Goal: Task Accomplishment & Management: Use online tool/utility

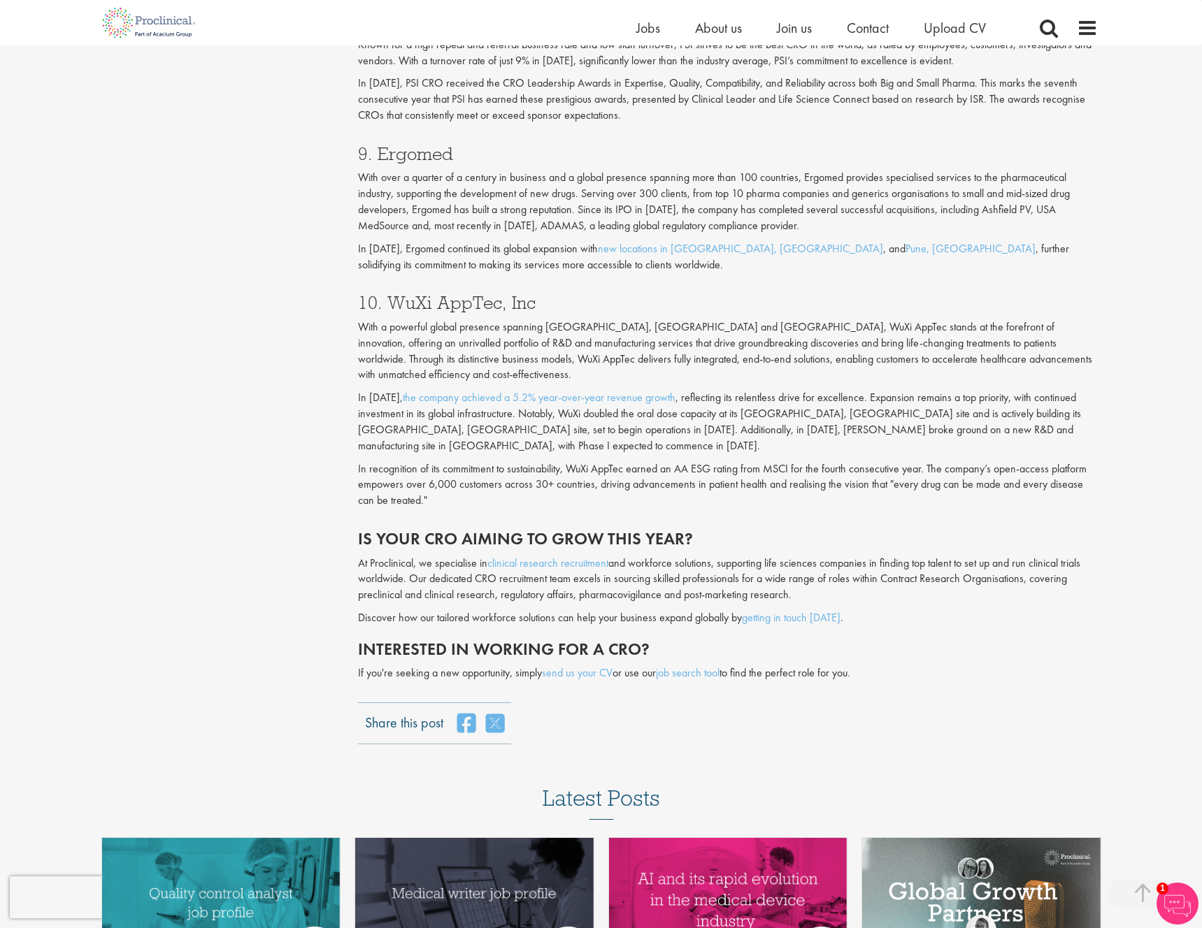
scroll to position [3023, 0]
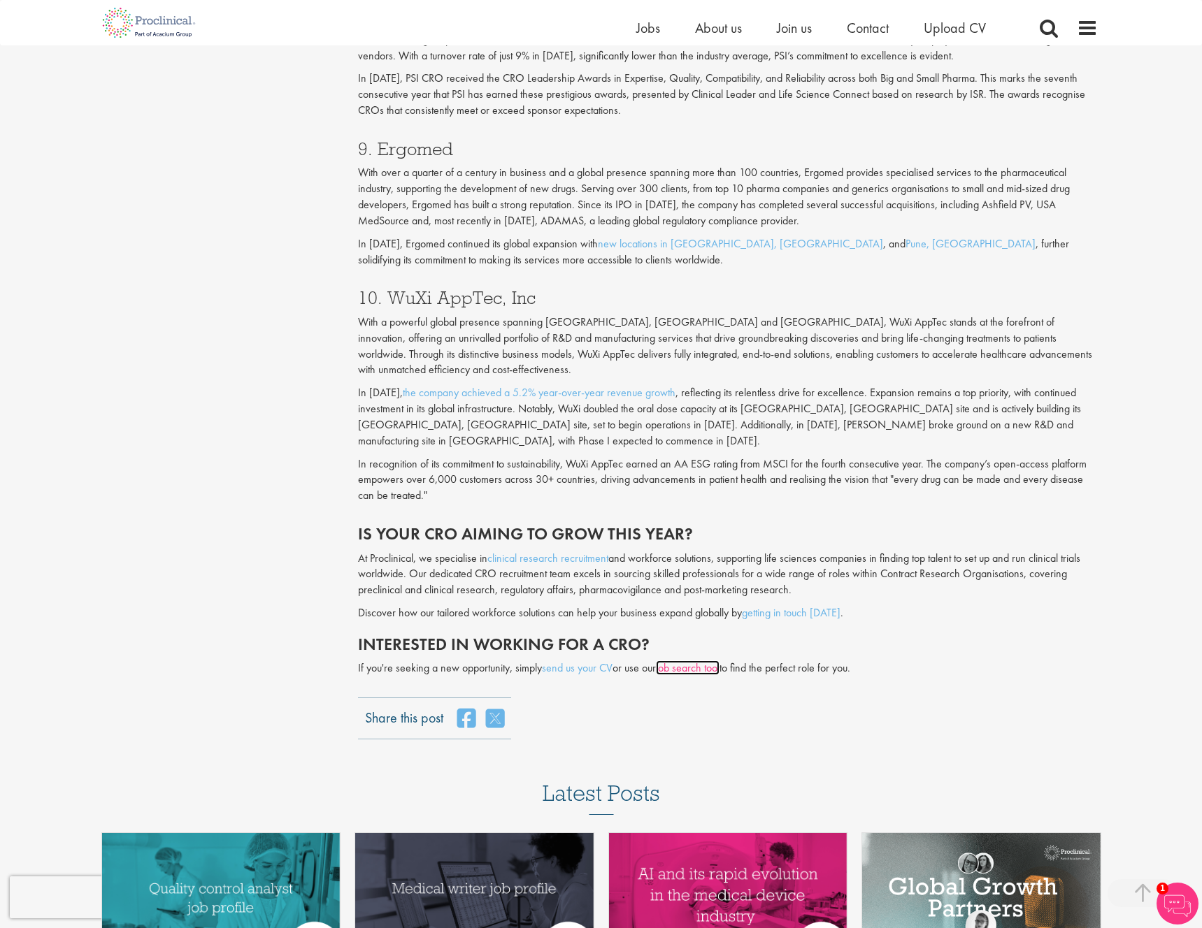
click at [698, 661] on link "job search tool" at bounding box center [688, 668] width 64 height 15
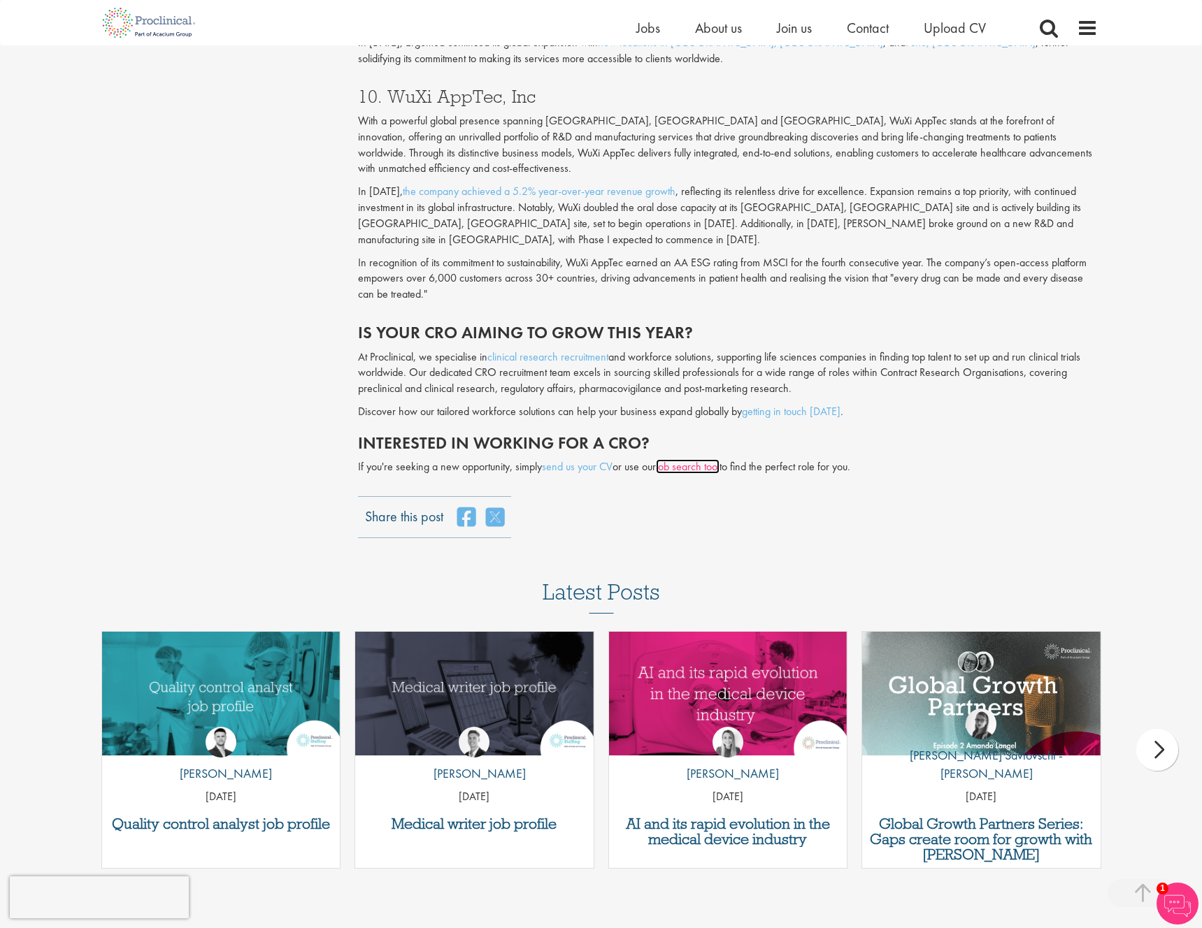
scroll to position [3223, 0]
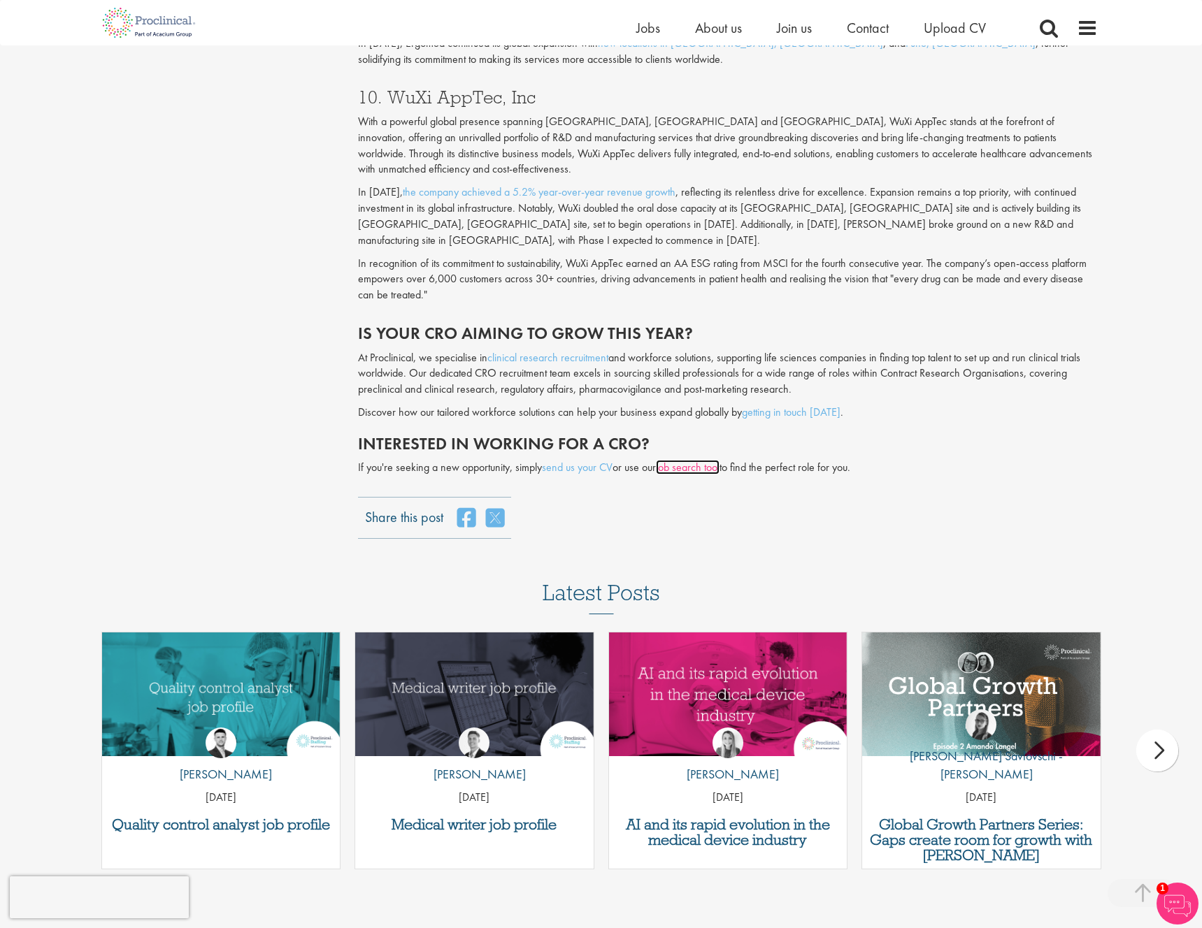
click at [689, 460] on link "job search tool" at bounding box center [688, 467] width 64 height 15
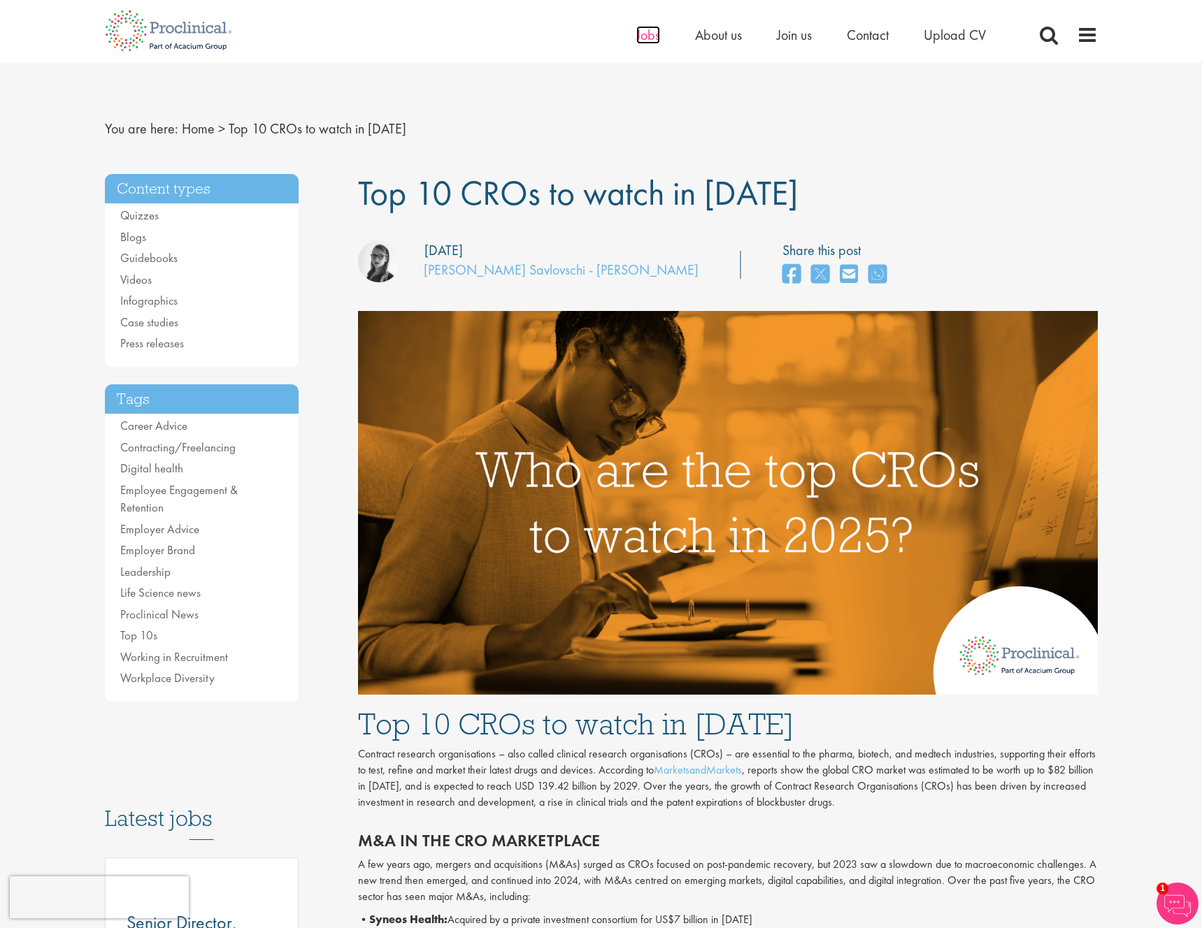
click at [645, 35] on span "Jobs" at bounding box center [648, 35] width 24 height 18
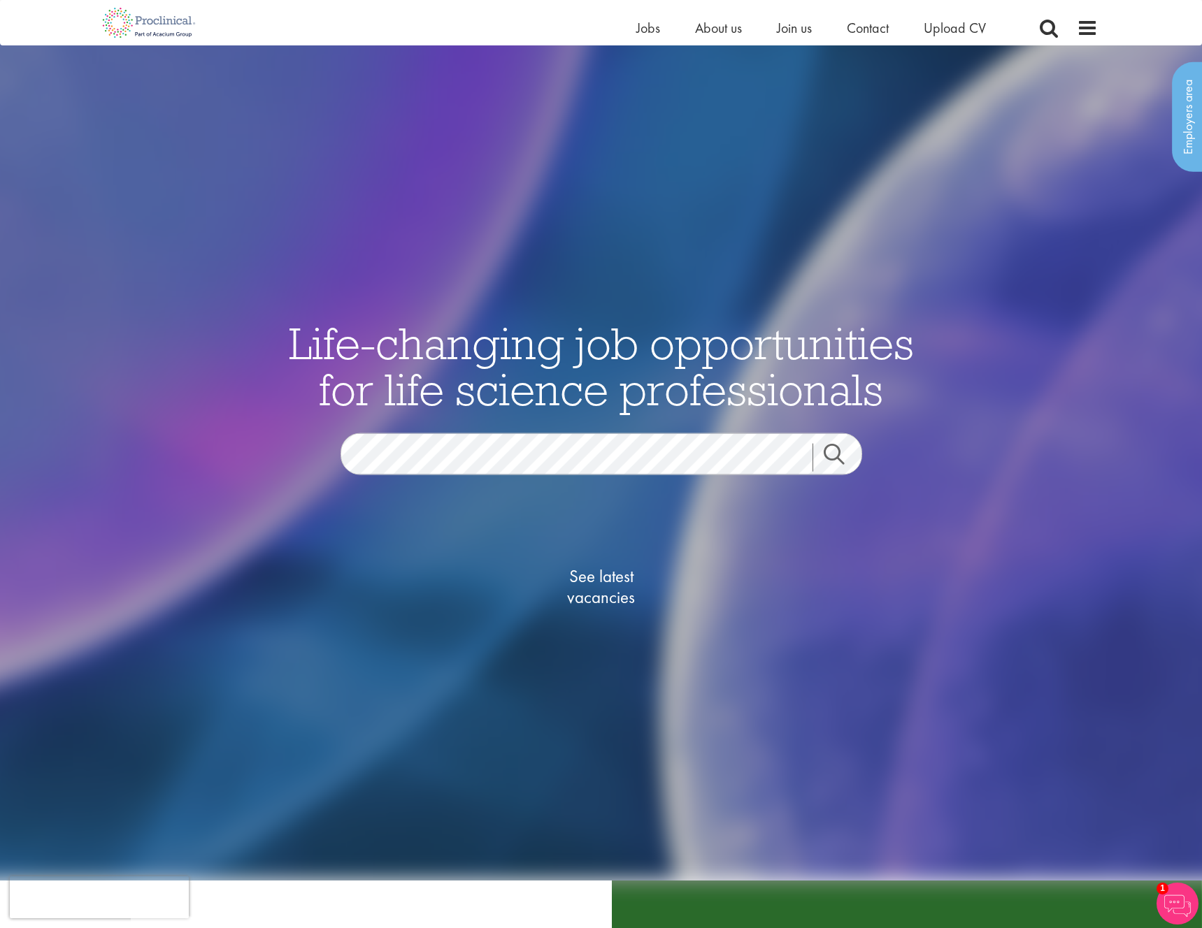
scroll to position [19, 0]
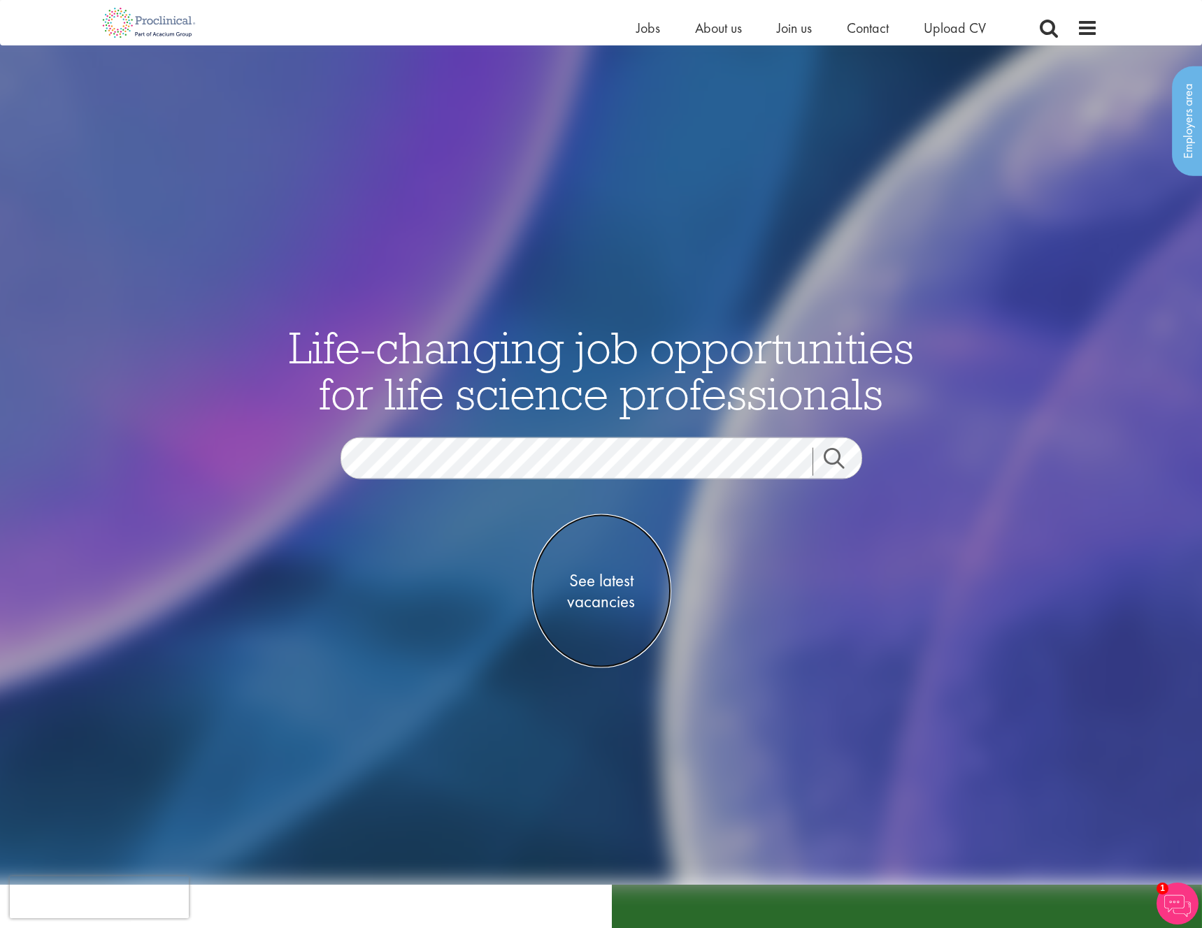
click at [594, 592] on span "See latest vacancies" at bounding box center [601, 591] width 140 height 42
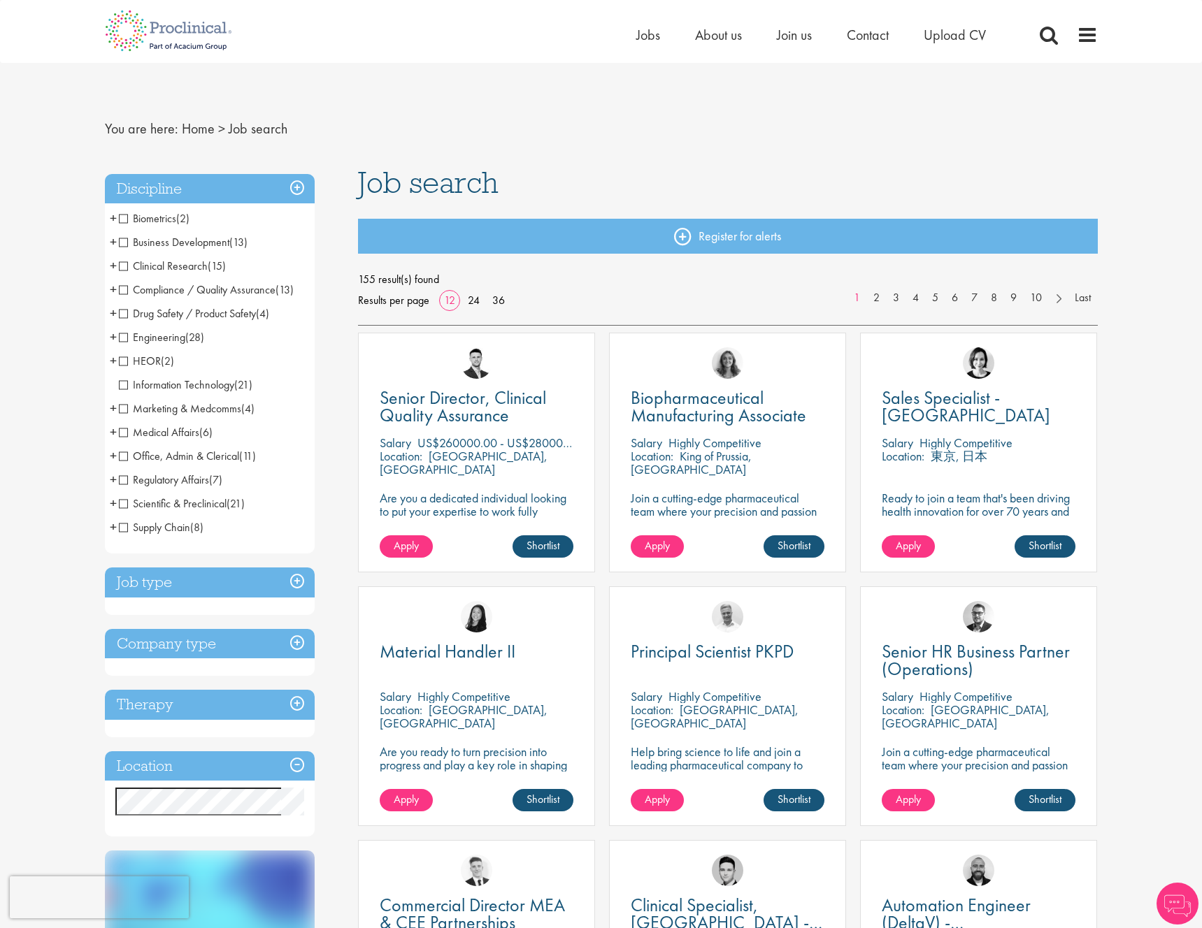
click at [298, 191] on h3 "Discipline" at bounding box center [210, 189] width 210 height 30
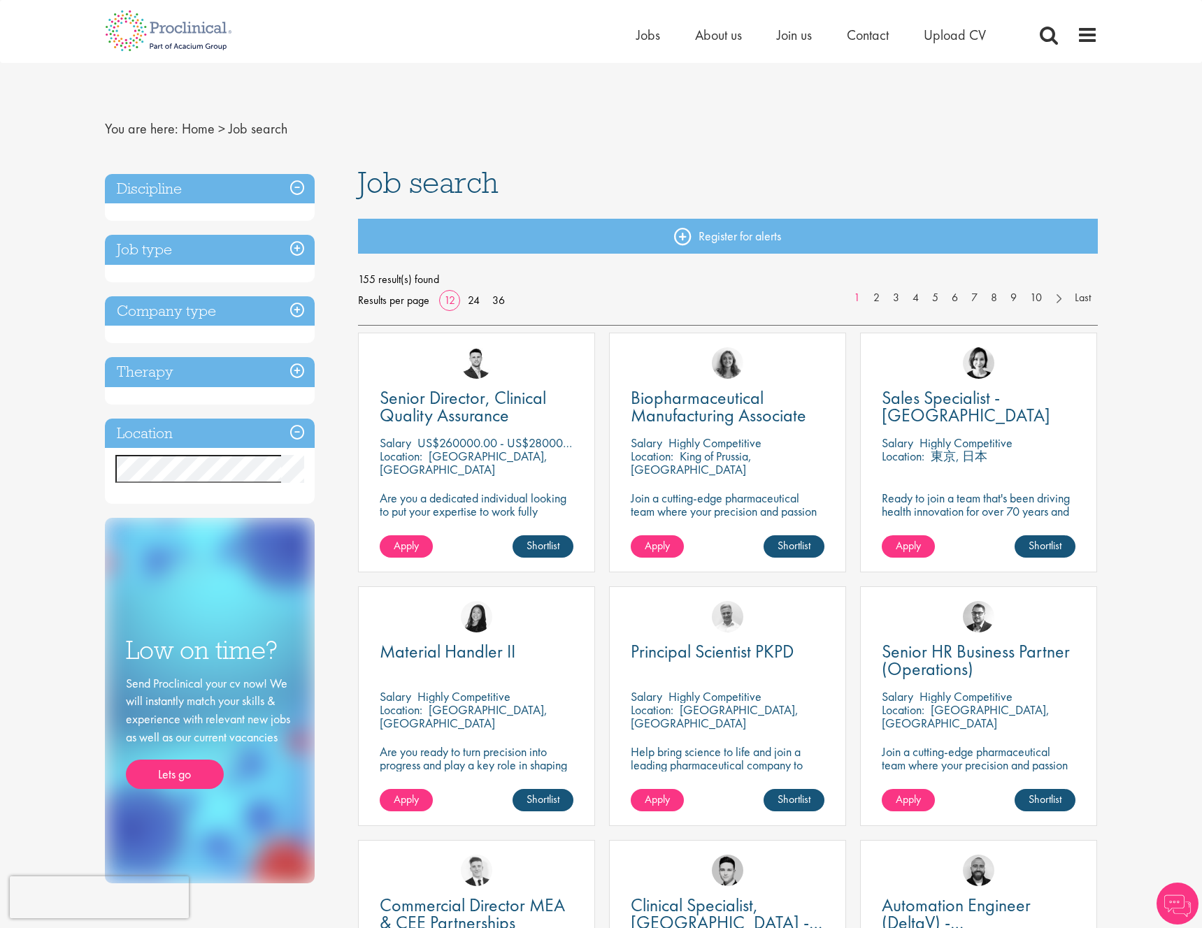
click at [297, 308] on h3 "Company type" at bounding box center [210, 311] width 210 height 30
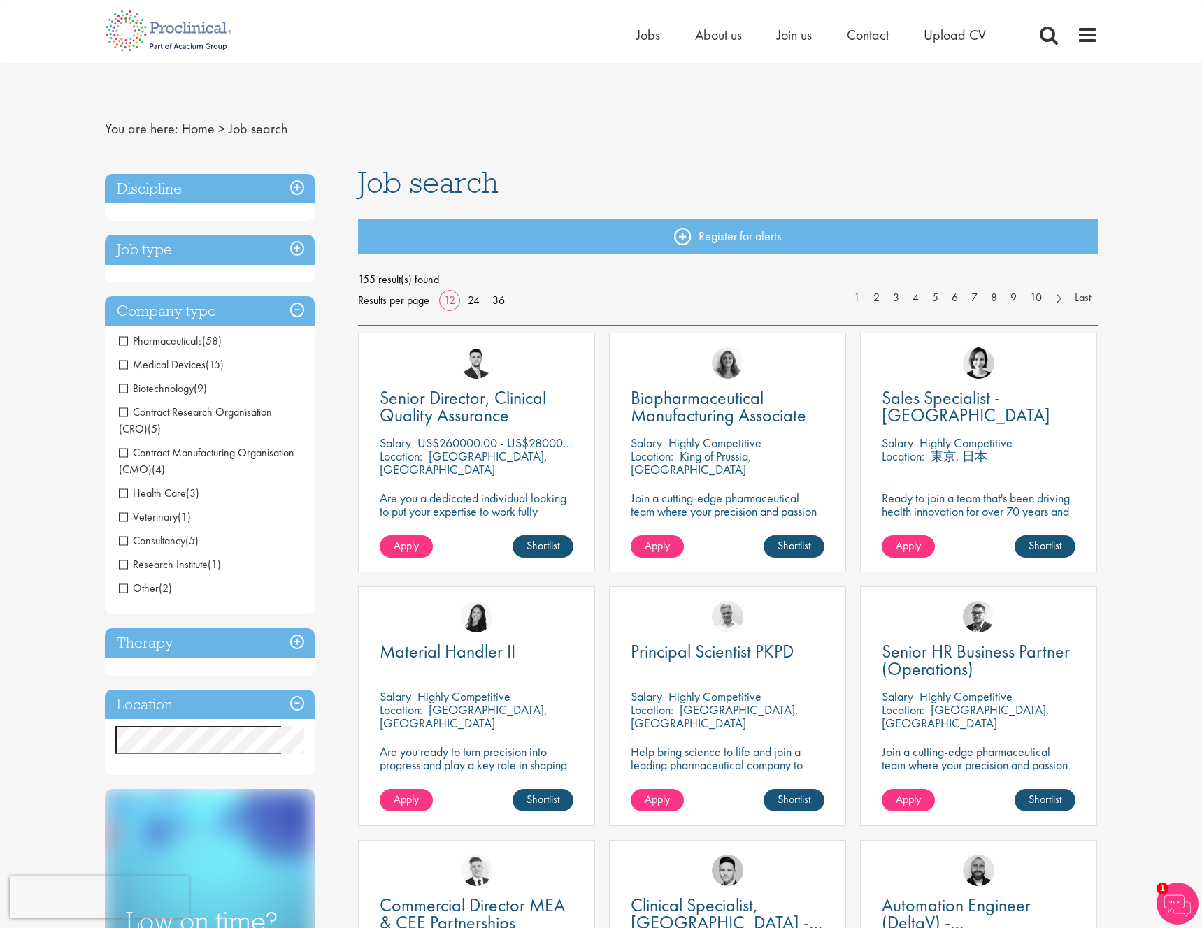
click at [297, 308] on h3 "Company type" at bounding box center [210, 311] width 210 height 30
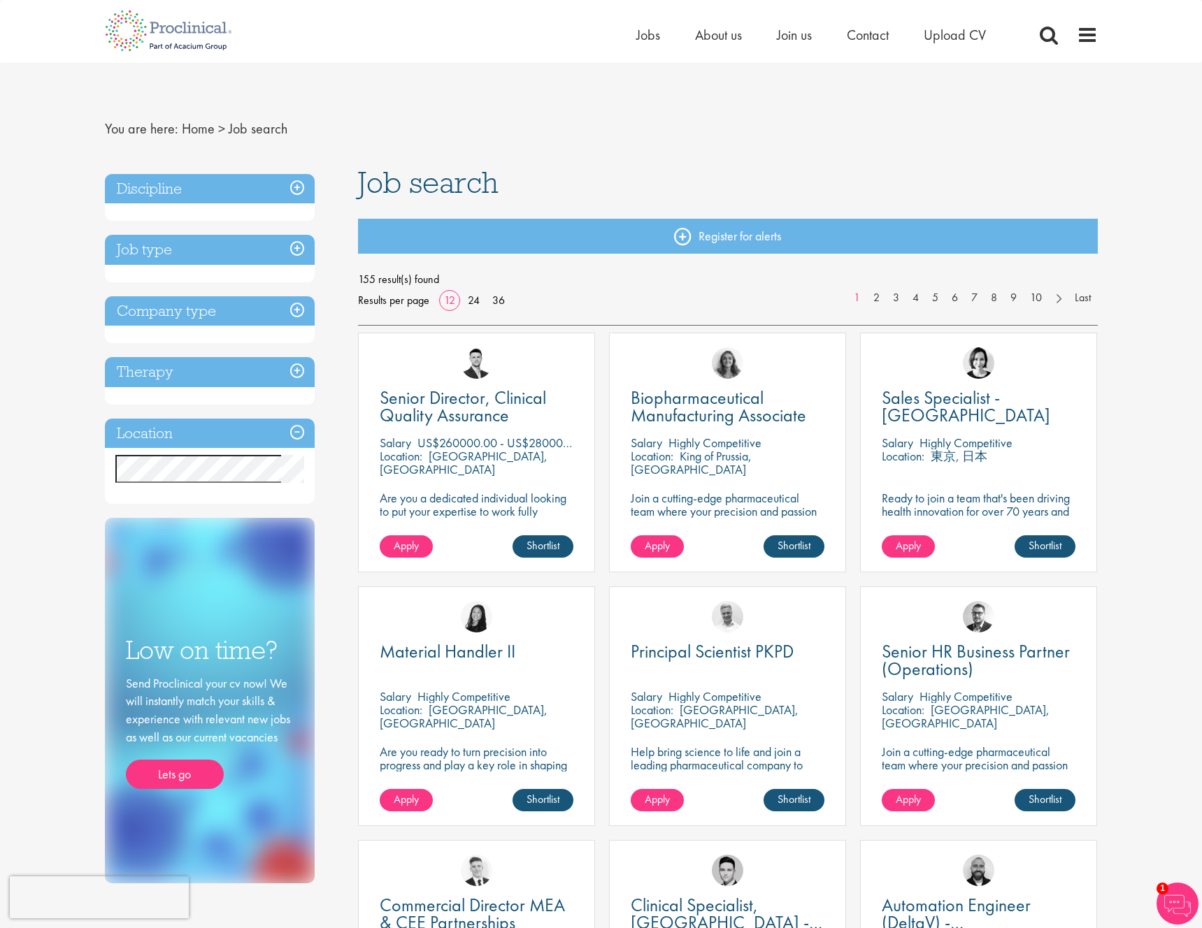
click at [298, 250] on h3 "Job type" at bounding box center [210, 250] width 210 height 30
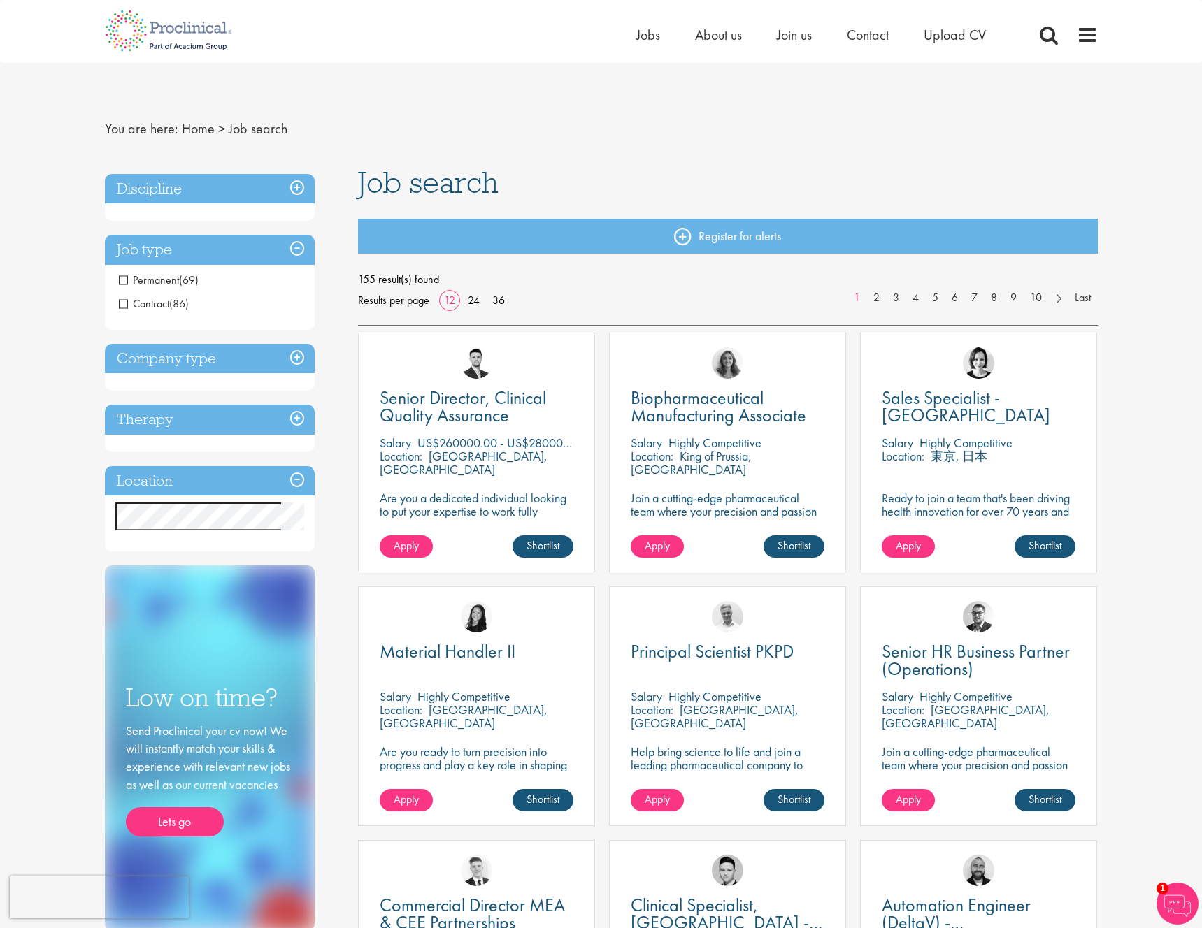
click at [175, 283] on span "Permanent" at bounding box center [149, 280] width 60 height 15
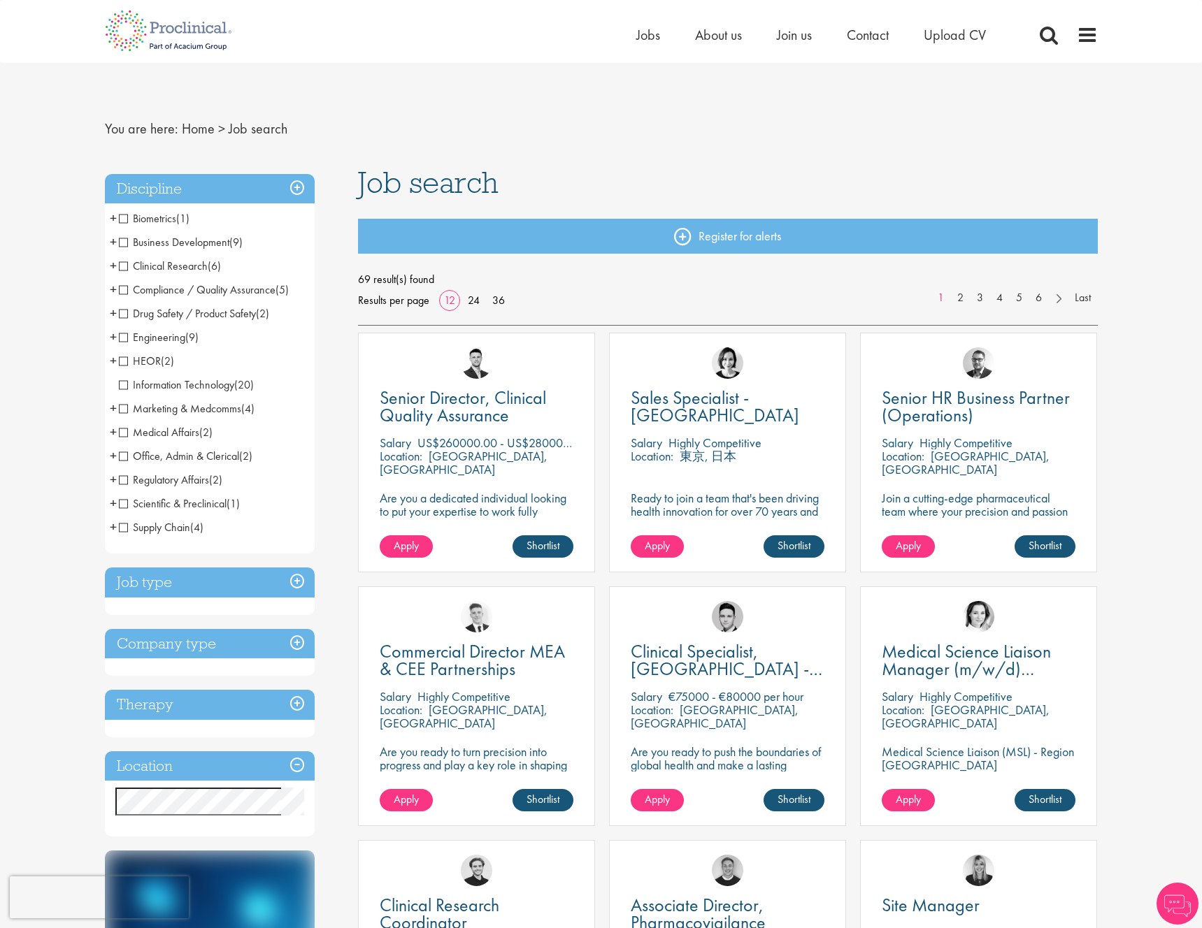
click at [296, 183] on h3 "Discipline" at bounding box center [210, 189] width 210 height 30
click at [292, 191] on h3 "Discipline" at bounding box center [210, 189] width 210 height 30
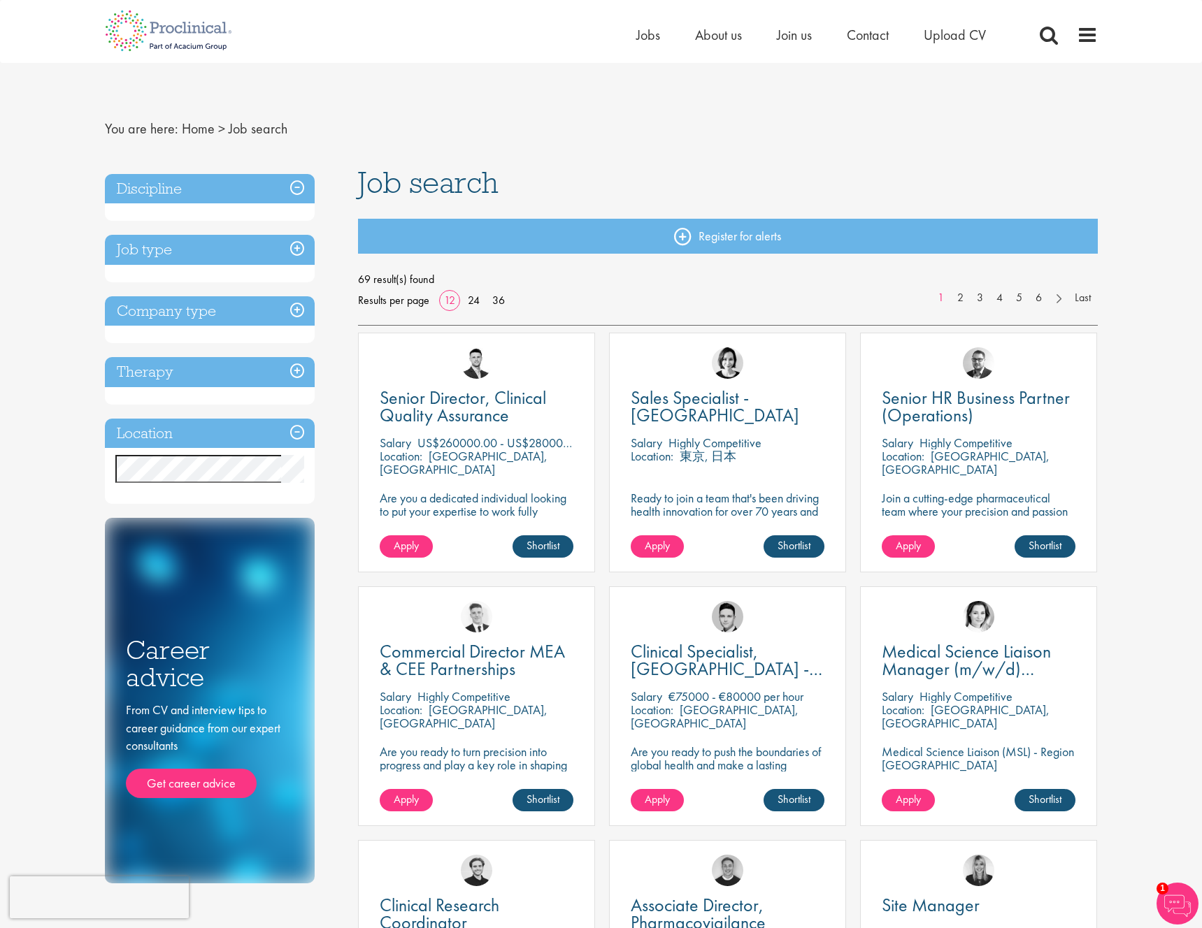
click at [338, 363] on div "Discipline Biometrics (1) - + Statistics (1) Business Development (9) - + Sales…" at bounding box center [221, 525] width 254 height 717
click at [300, 315] on h3 "Company type" at bounding box center [210, 311] width 210 height 30
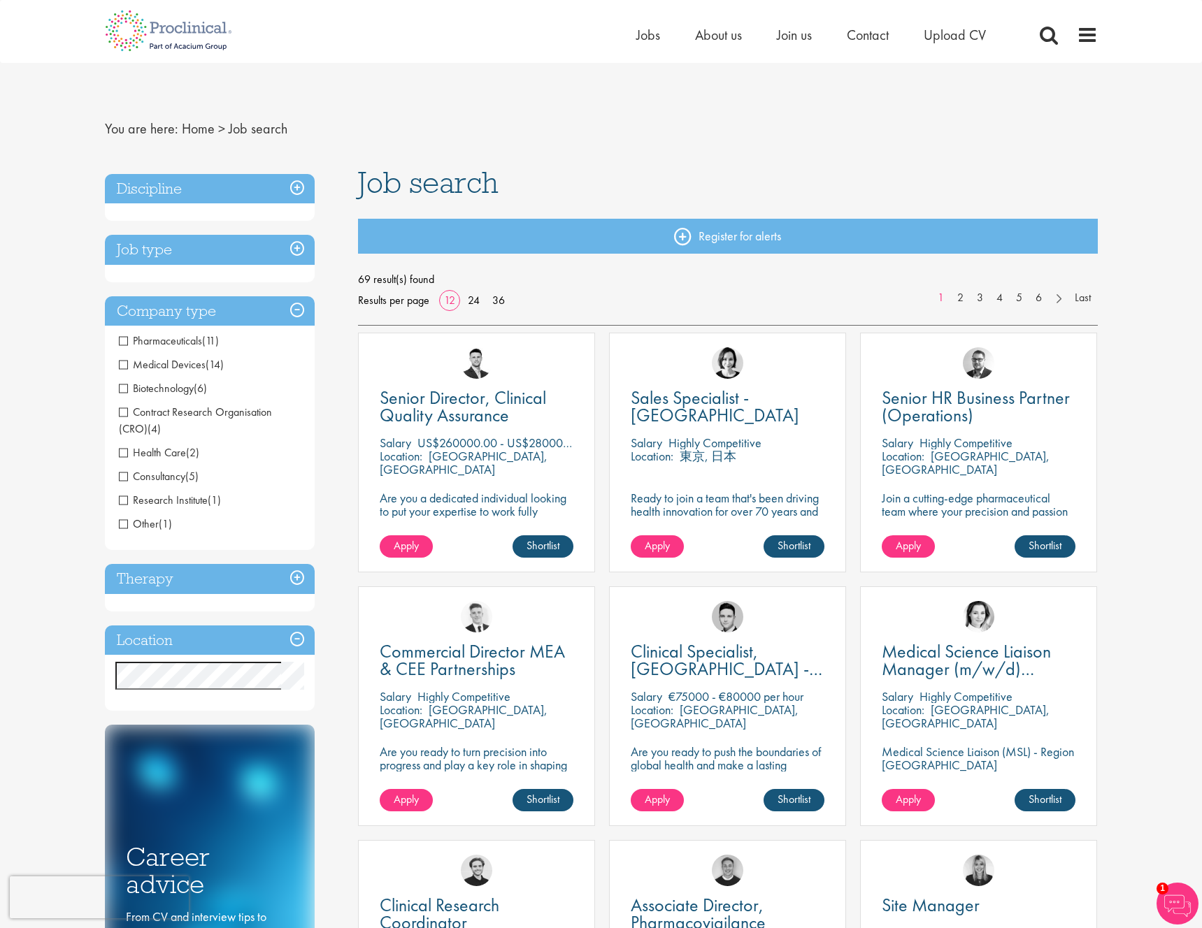
click at [298, 312] on h3 "Company type" at bounding box center [210, 311] width 210 height 30
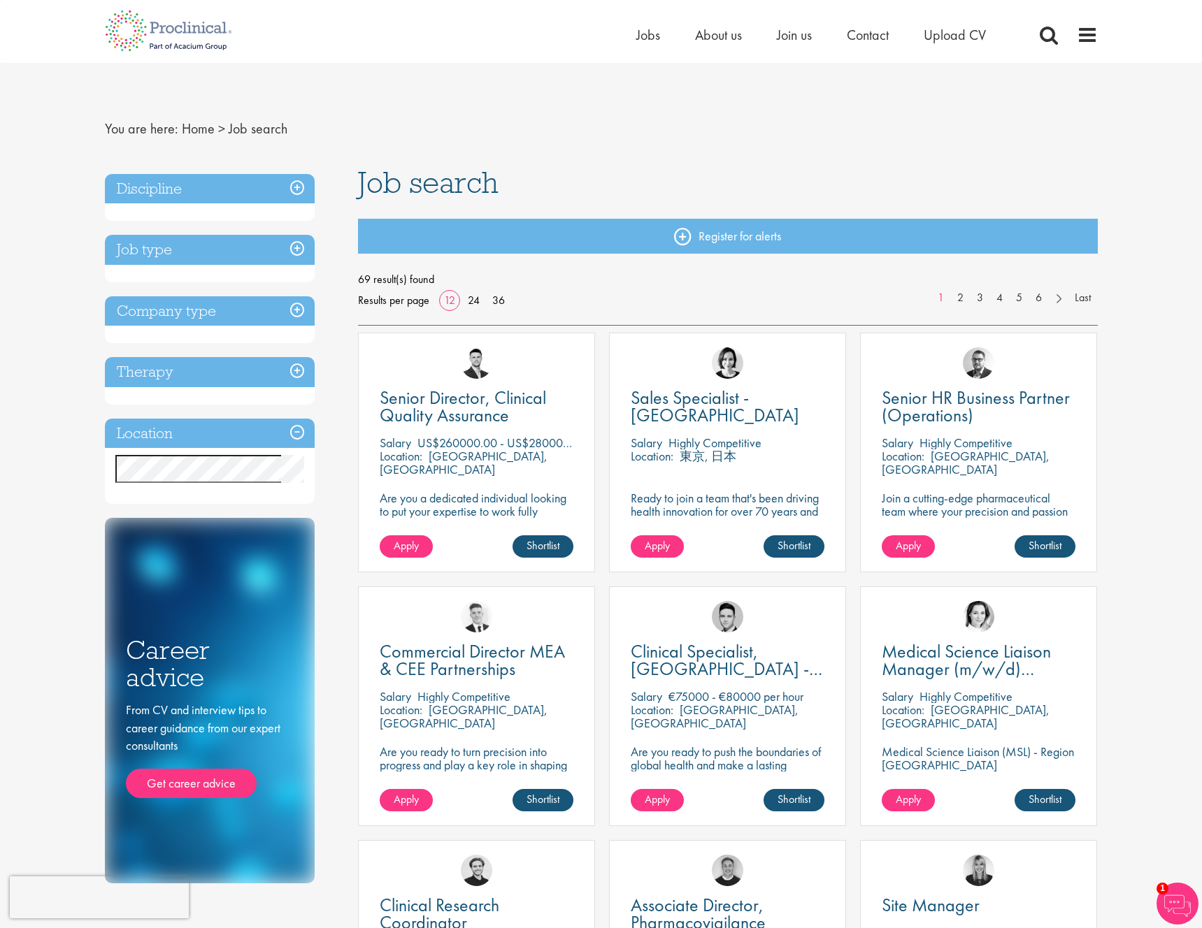
click at [296, 375] on h3 "Therapy" at bounding box center [210, 372] width 210 height 30
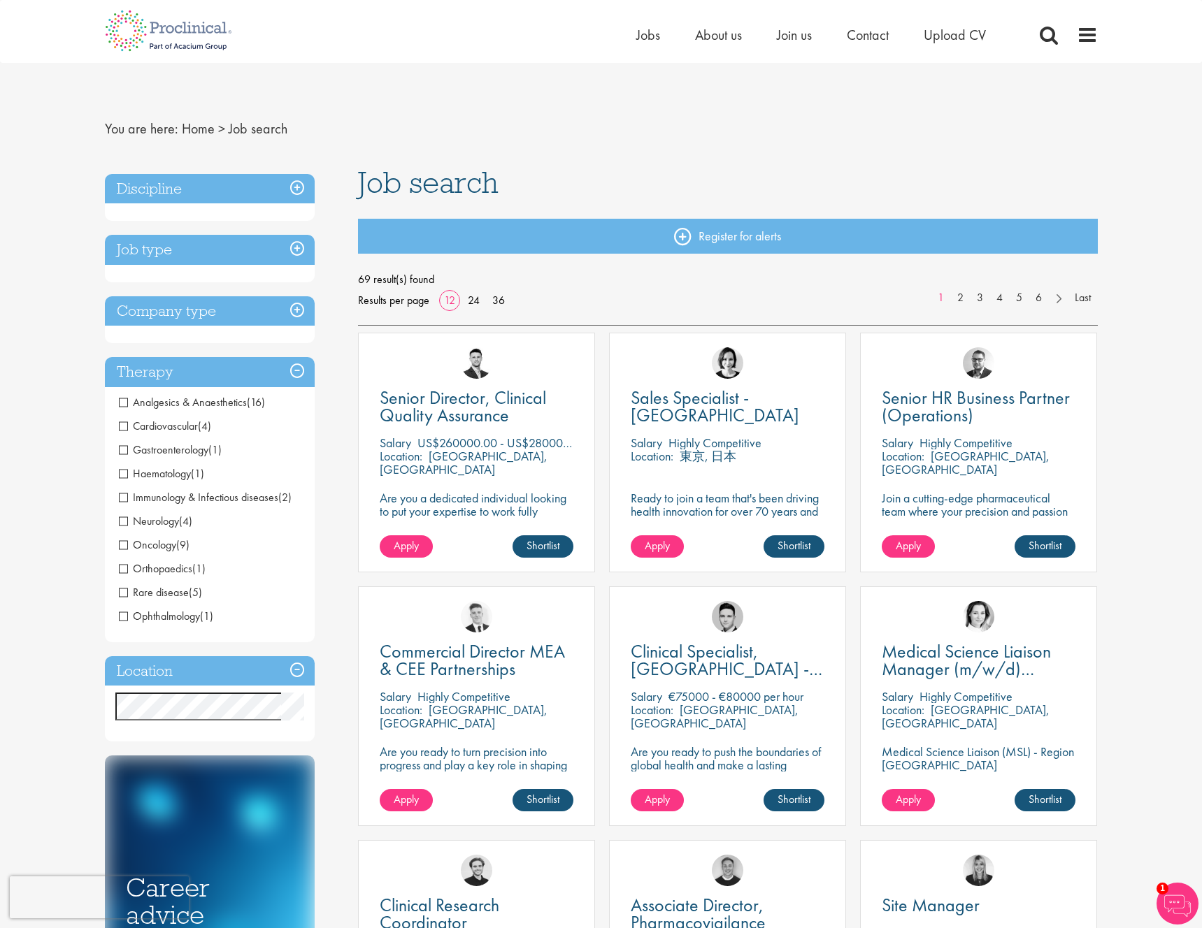
click at [297, 370] on h3 "Therapy" at bounding box center [210, 372] width 210 height 30
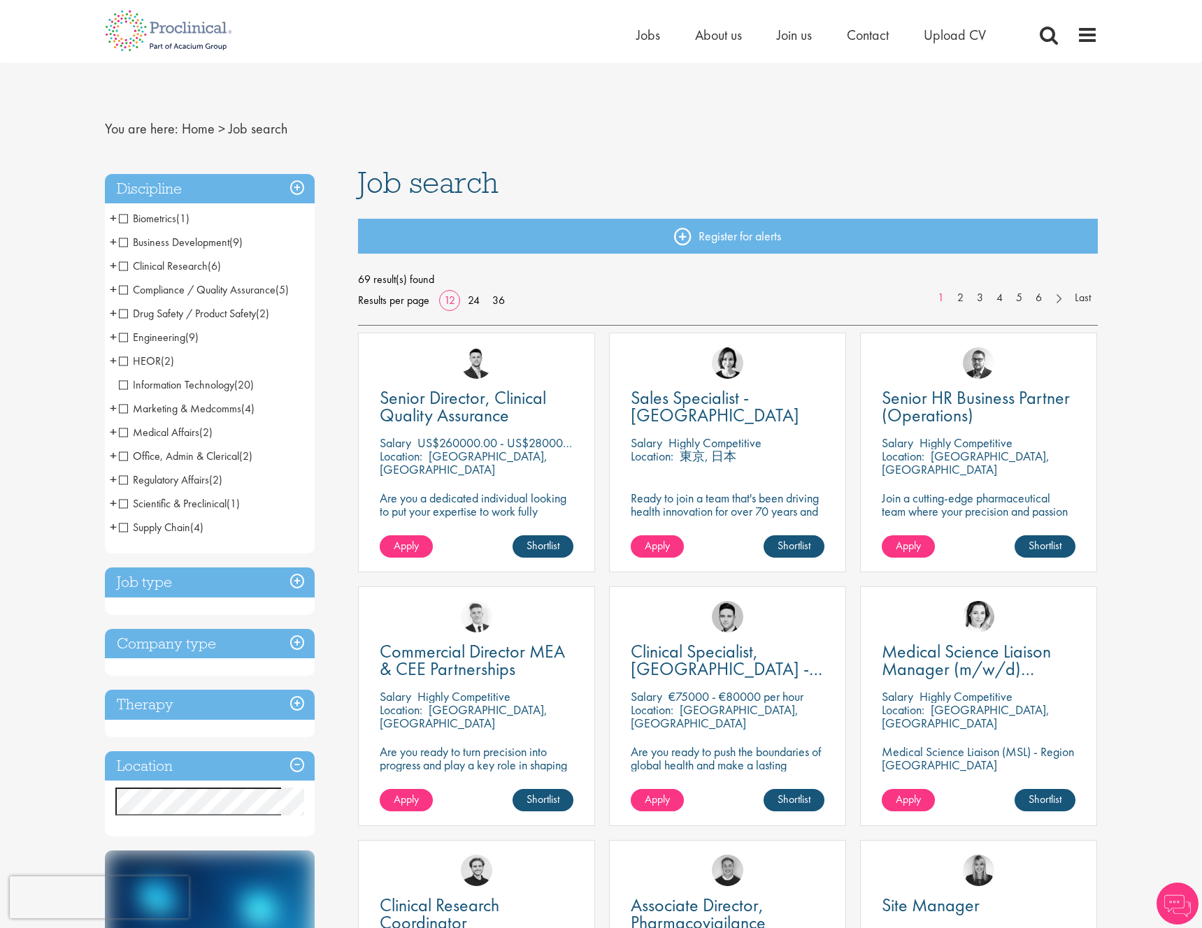
click at [352, 389] on div "Senior Director, Clinical Quality Assurance Salary US$260000.00 - US$280000.00 …" at bounding box center [476, 460] width 251 height 254
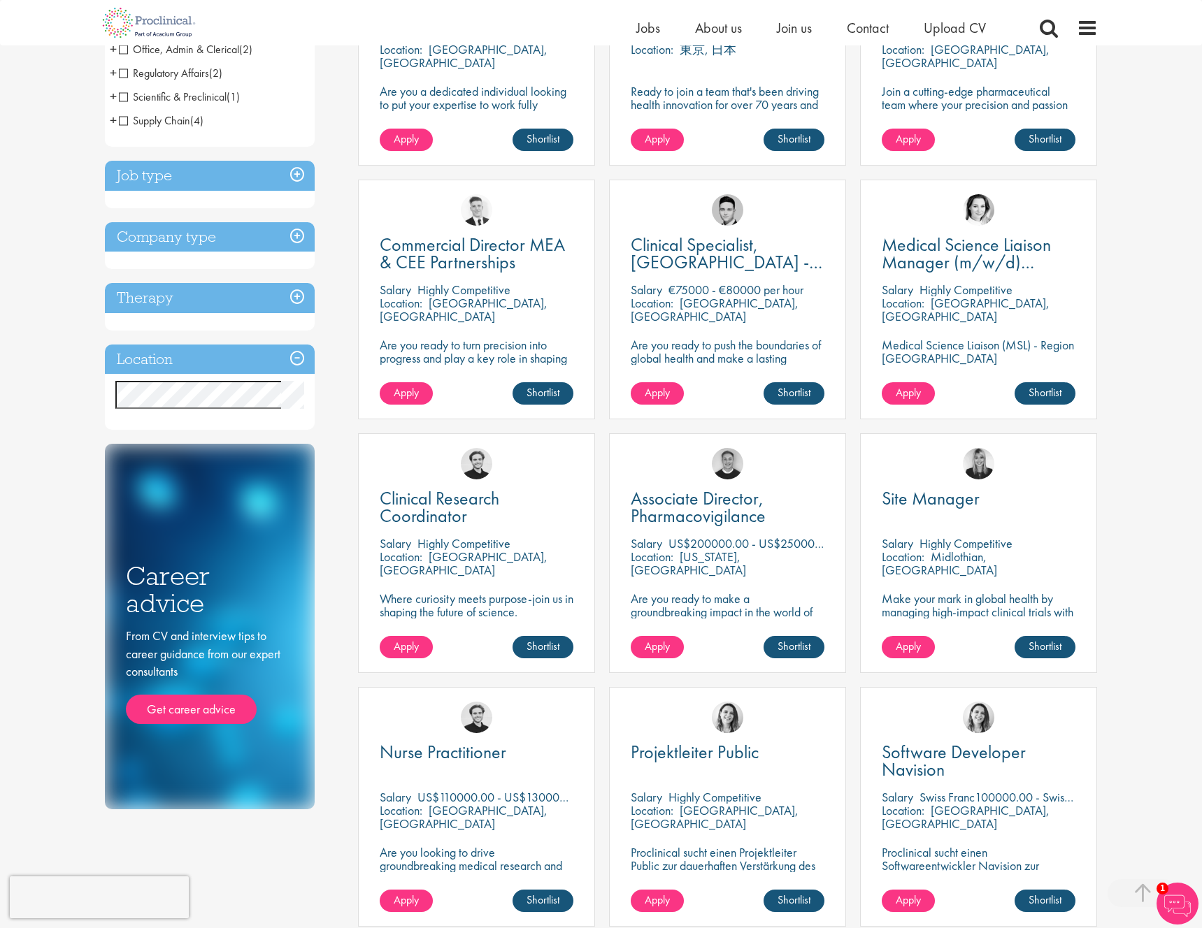
scroll to position [391, 0]
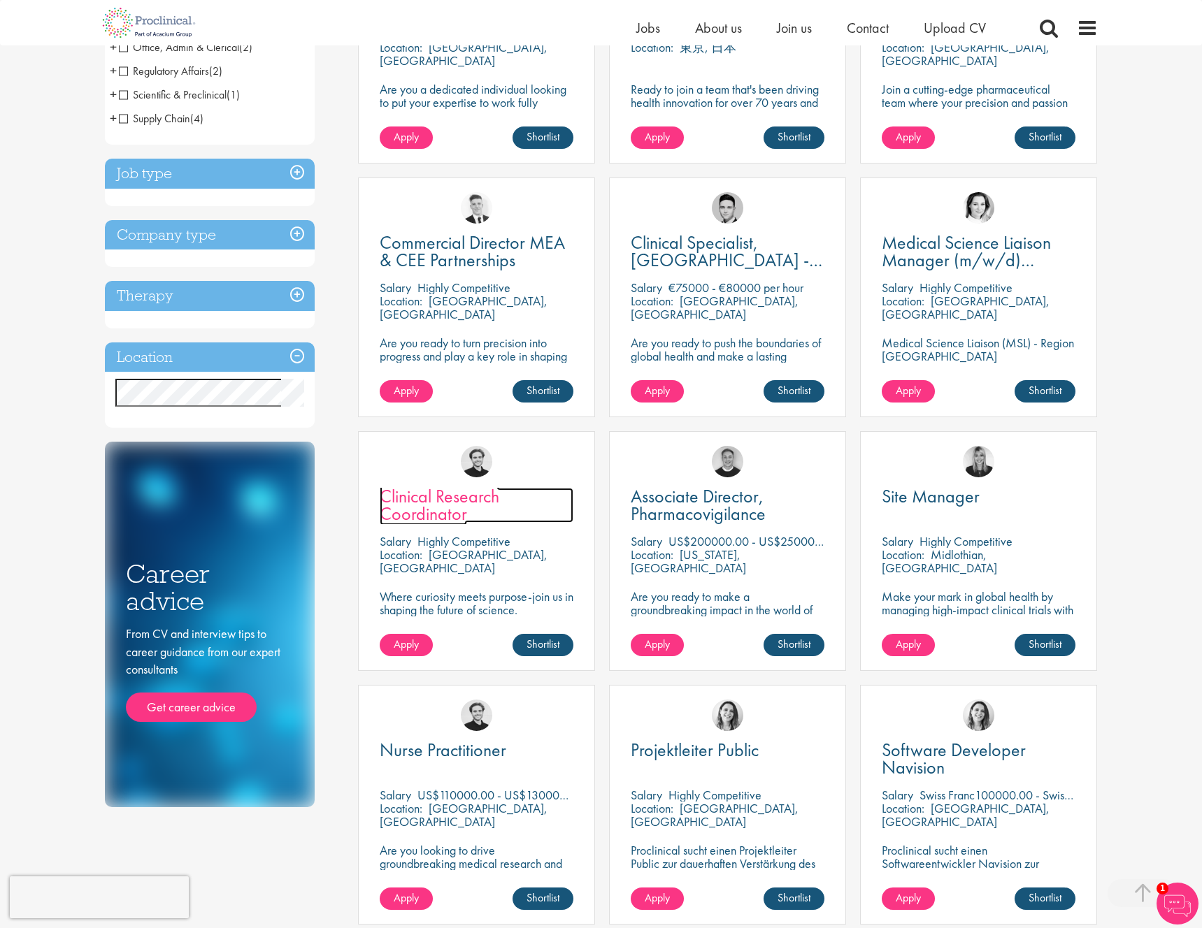
click at [447, 496] on span "Clinical Research Coordinator" at bounding box center [440, 504] width 120 height 41
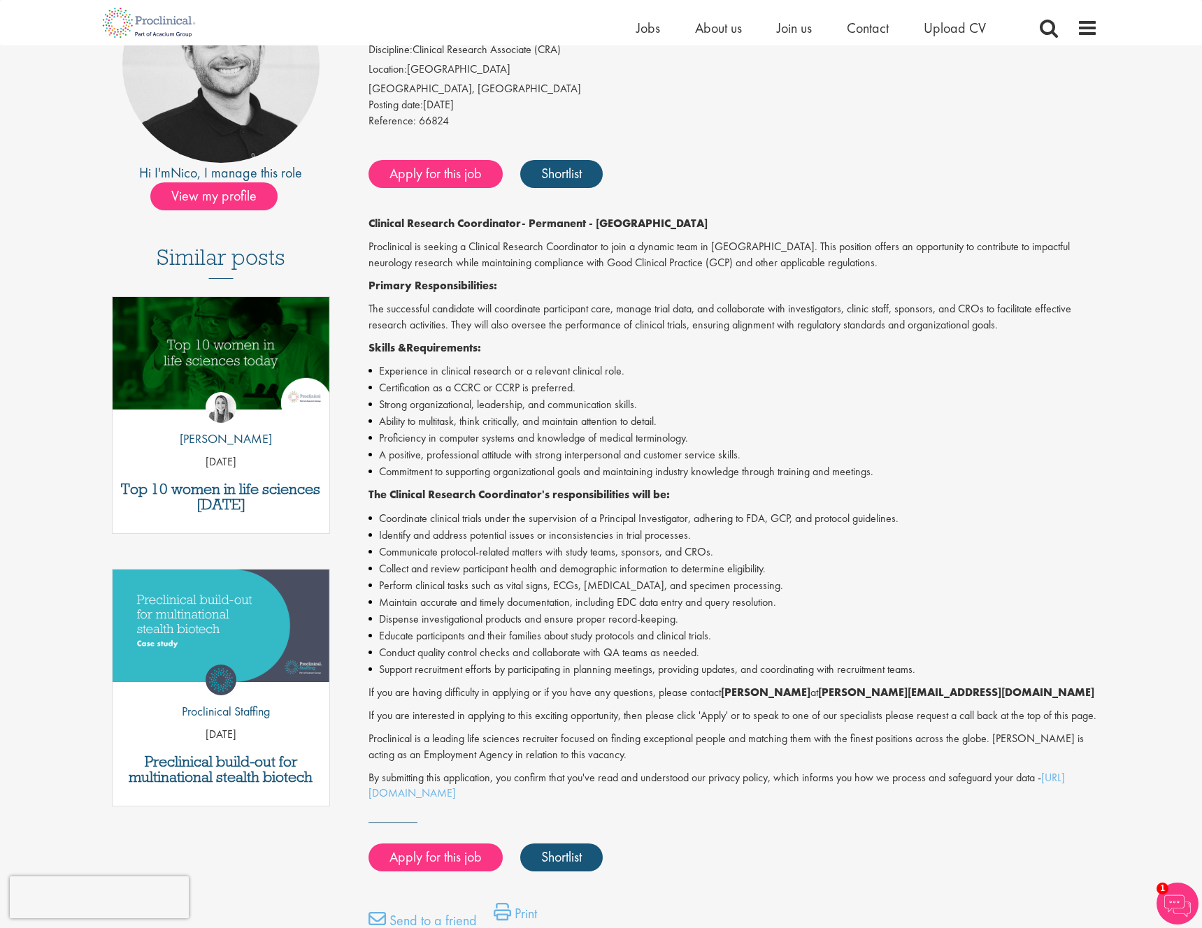
scroll to position [199, 0]
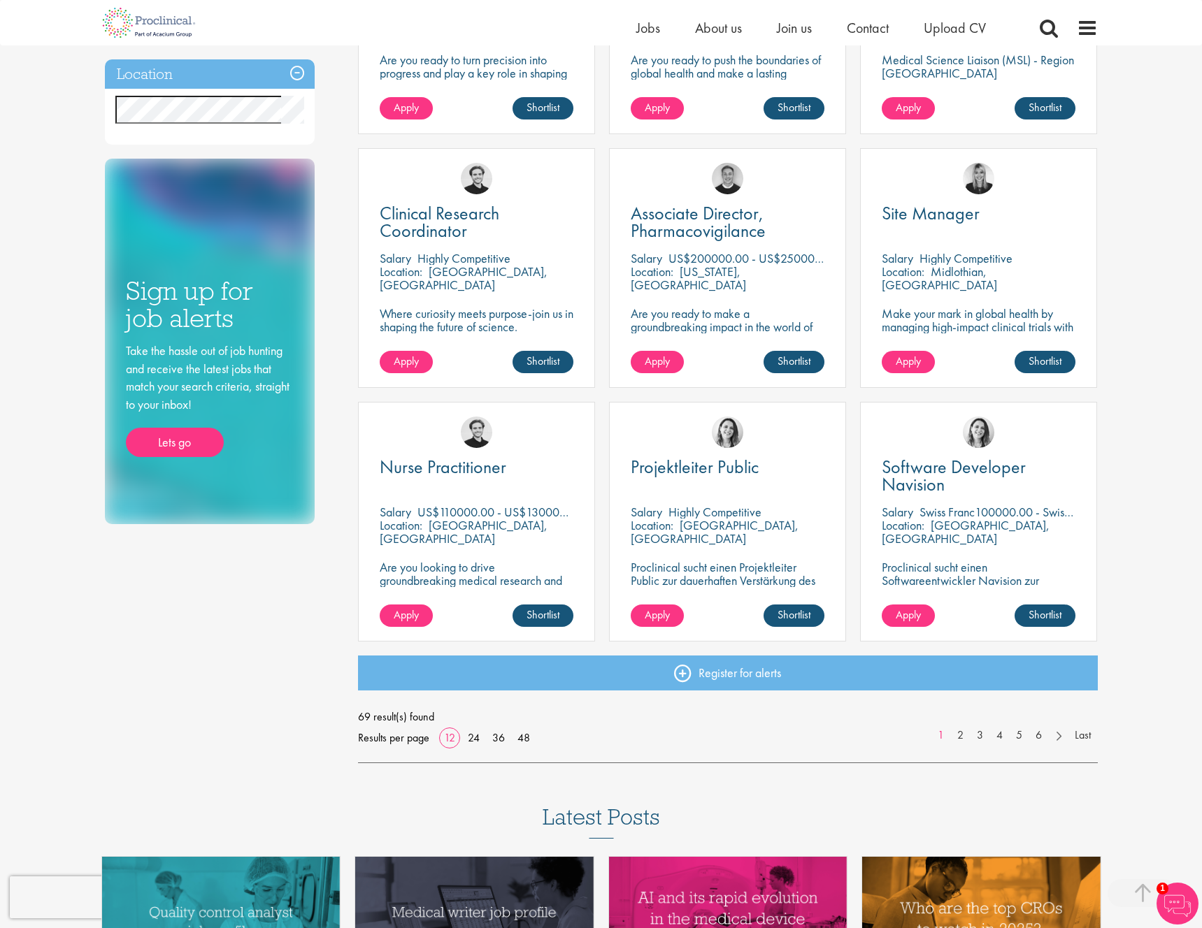
scroll to position [677, 0]
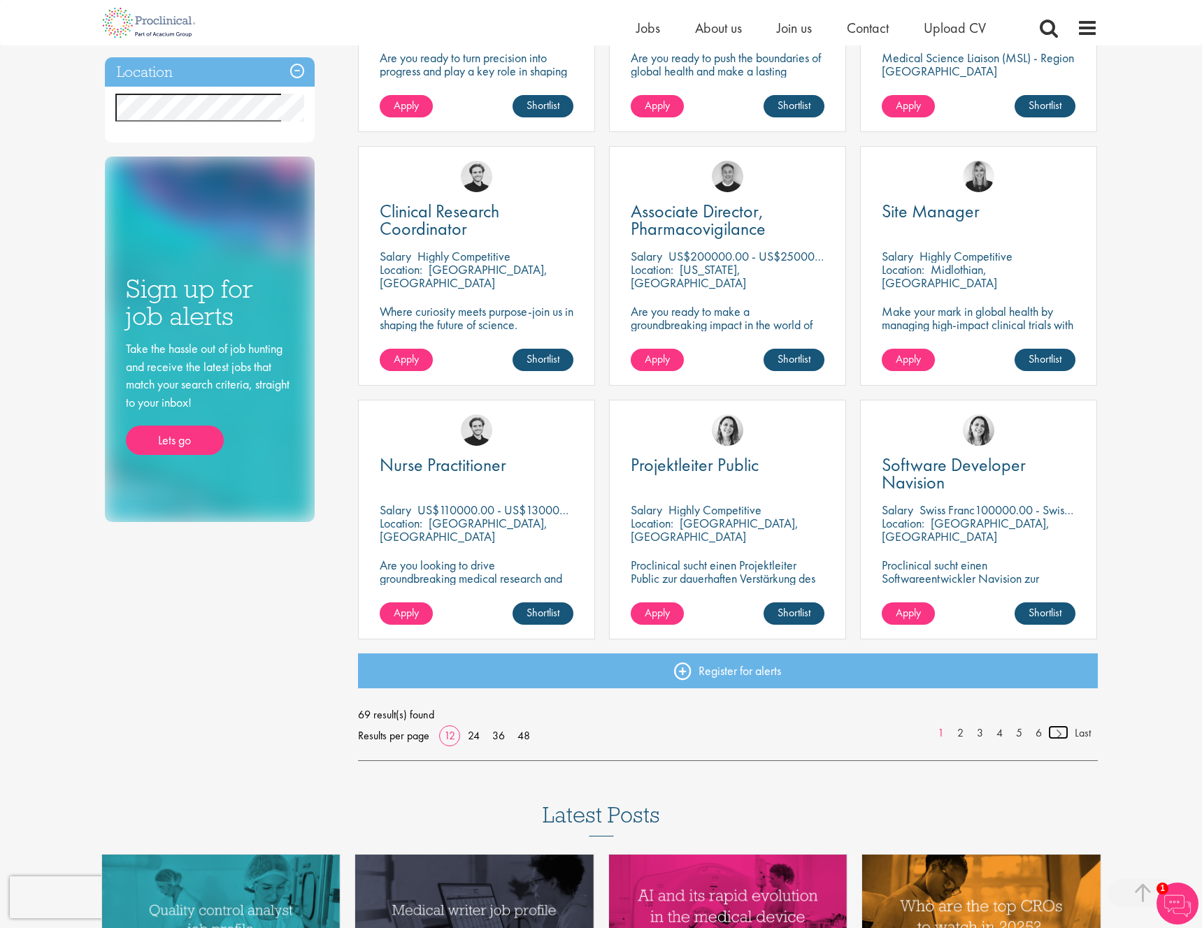
click at [1054, 735] on link at bounding box center [1058, 733] width 20 height 14
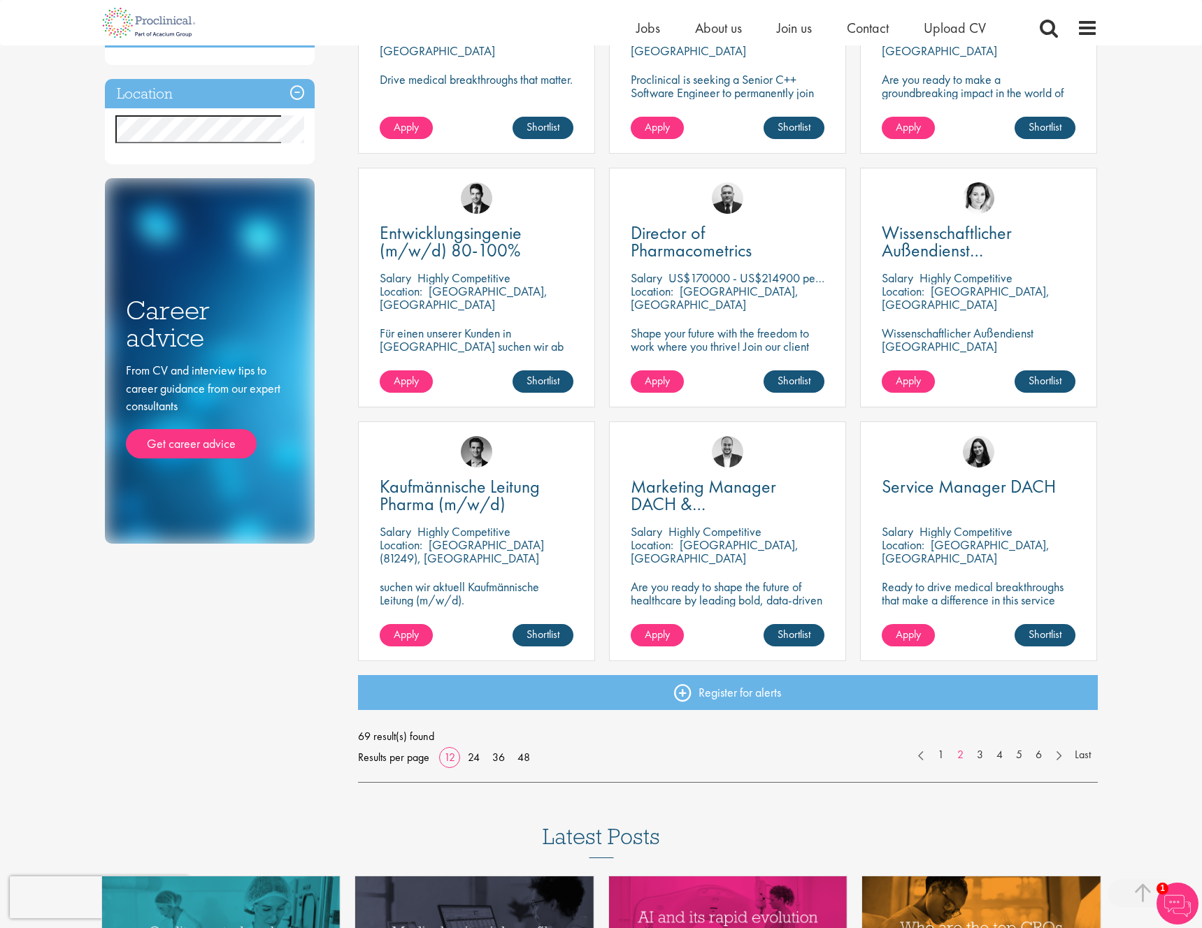
scroll to position [656, 0]
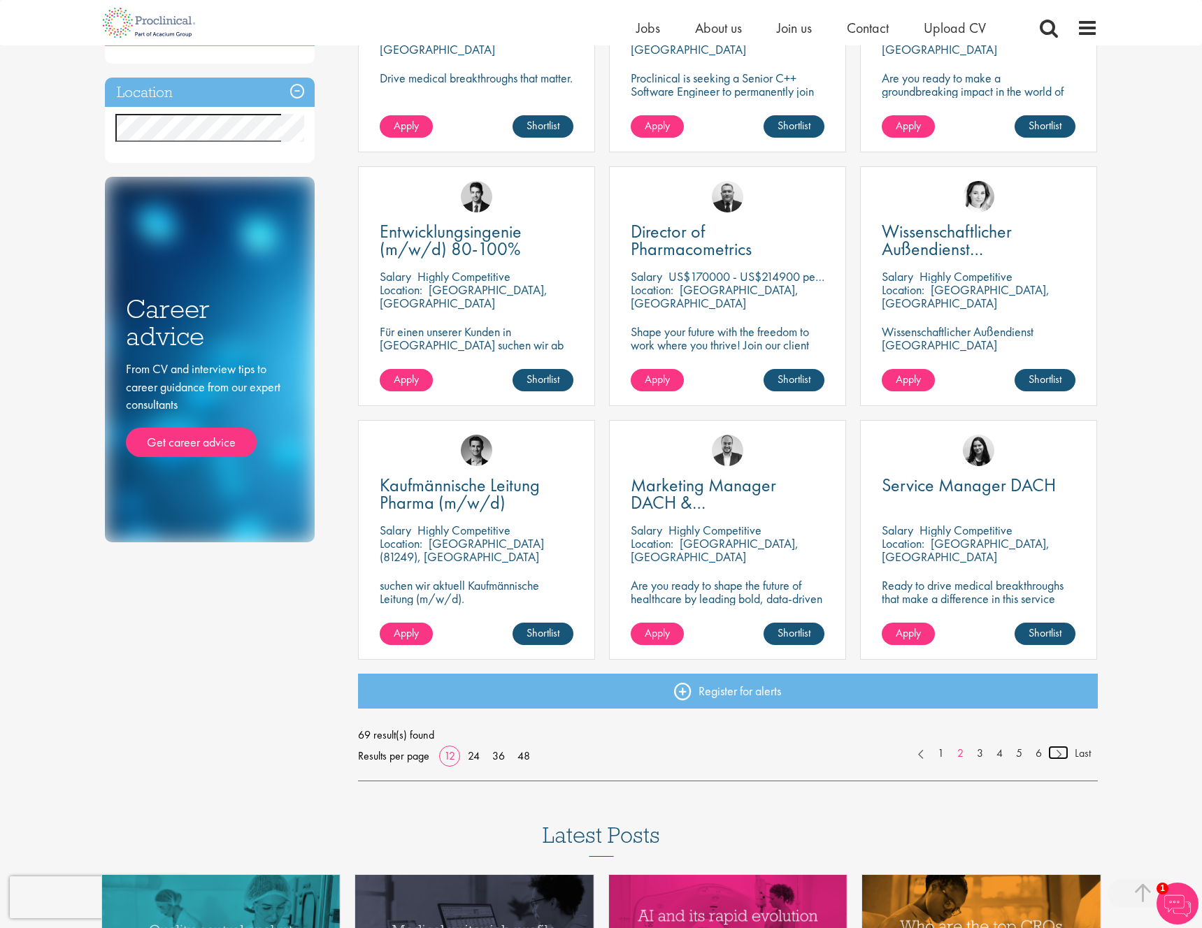
click at [1055, 755] on link at bounding box center [1058, 753] width 20 height 14
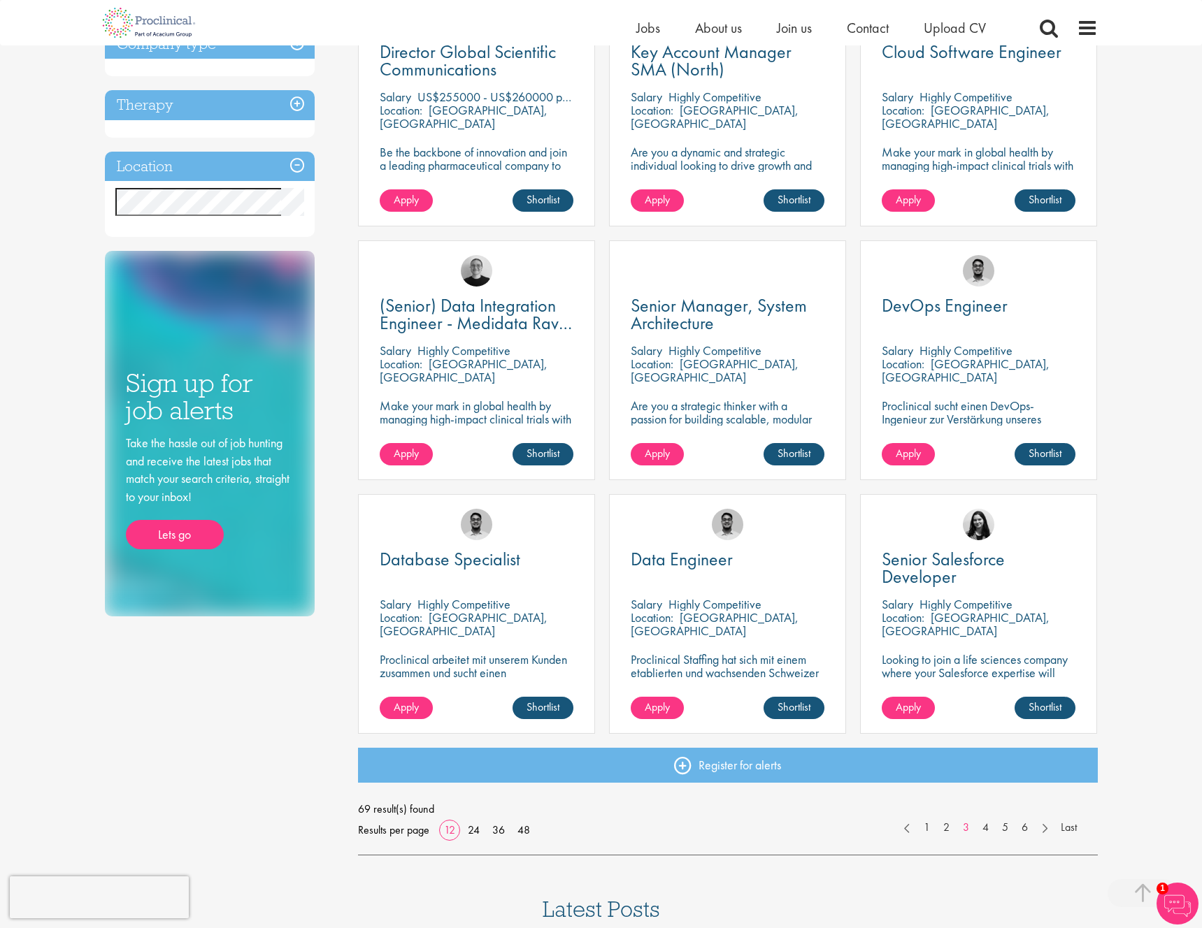
scroll to position [589, 0]
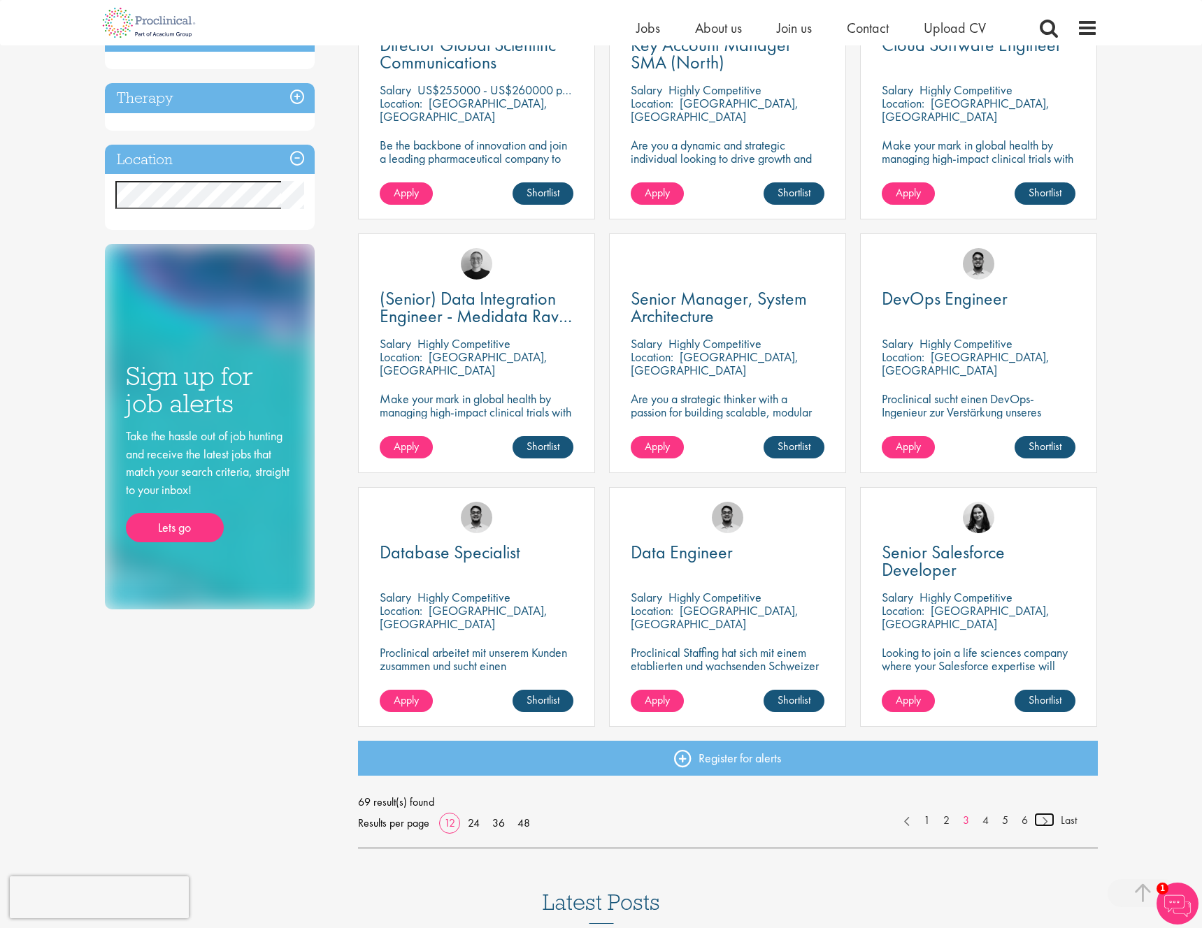
click at [1044, 826] on link at bounding box center [1044, 820] width 20 height 14
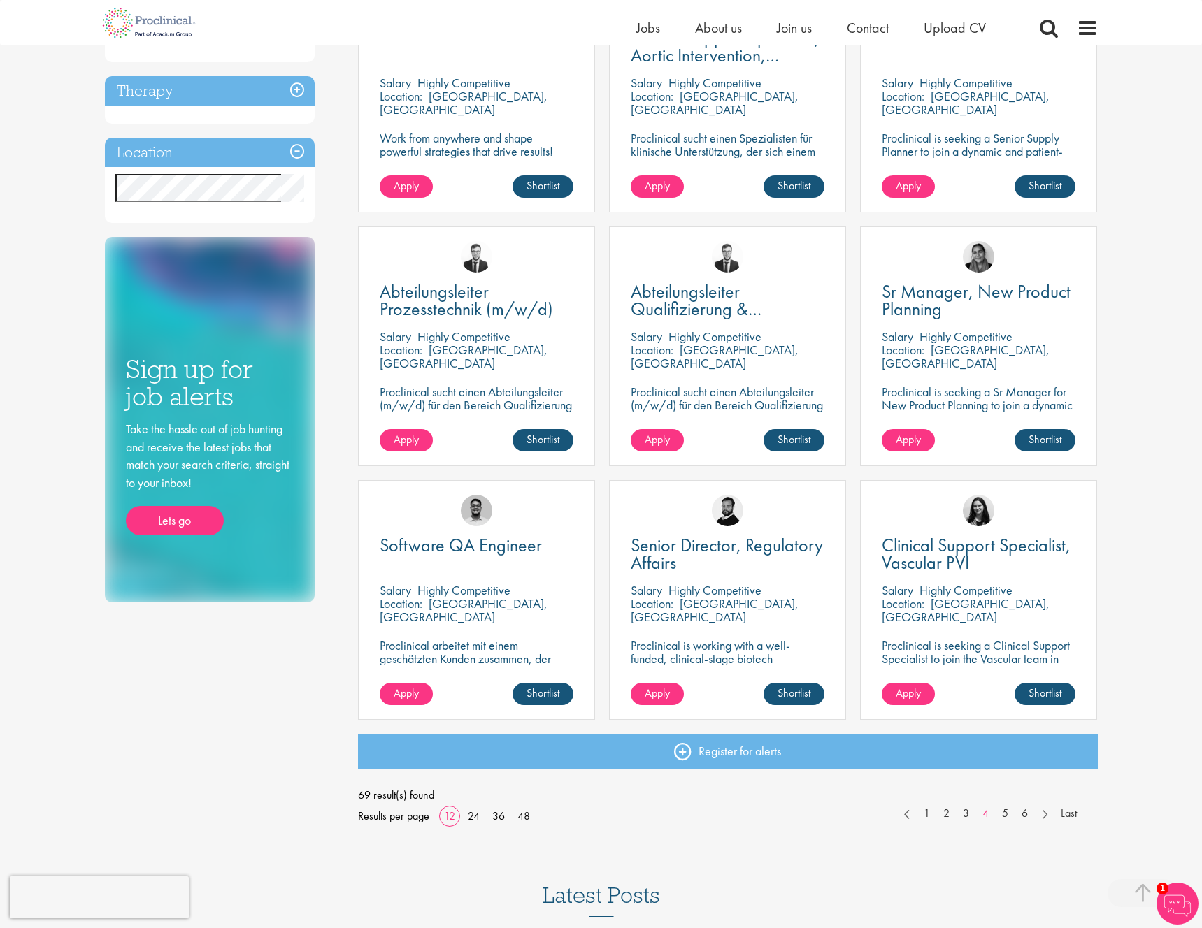
scroll to position [599, 0]
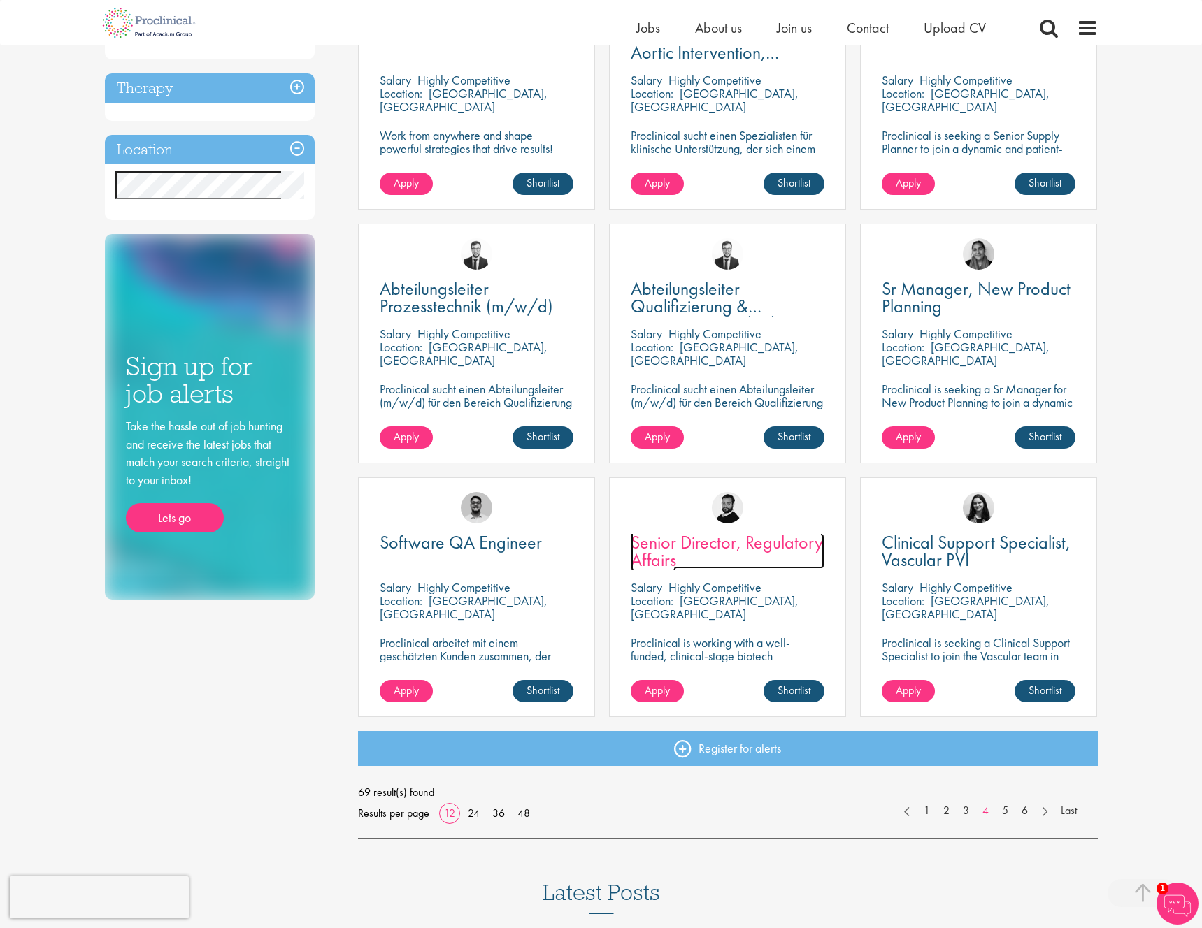
click at [776, 554] on link "Senior Director, Regulatory Affairs" at bounding box center [728, 551] width 194 height 35
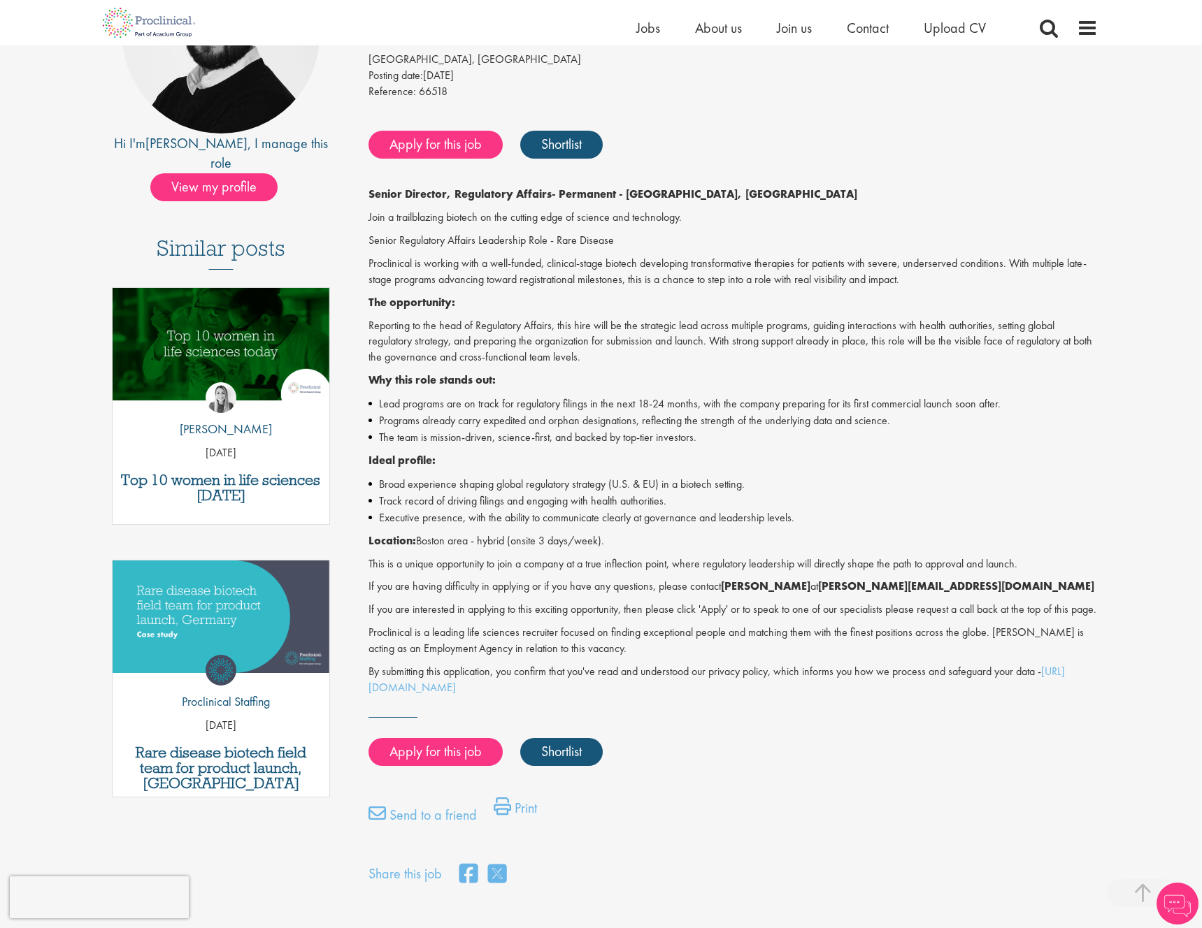
scroll to position [236, 0]
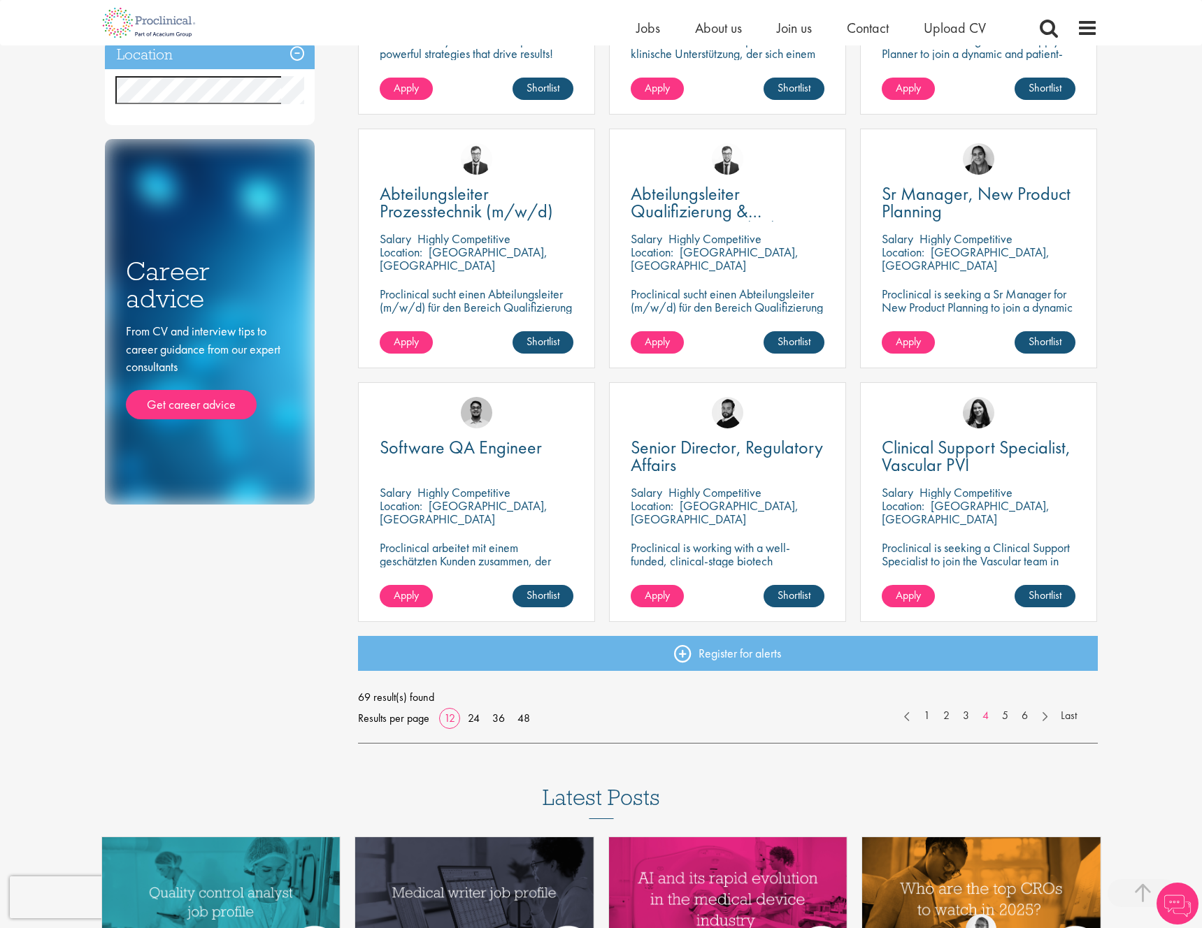
scroll to position [705, 0]
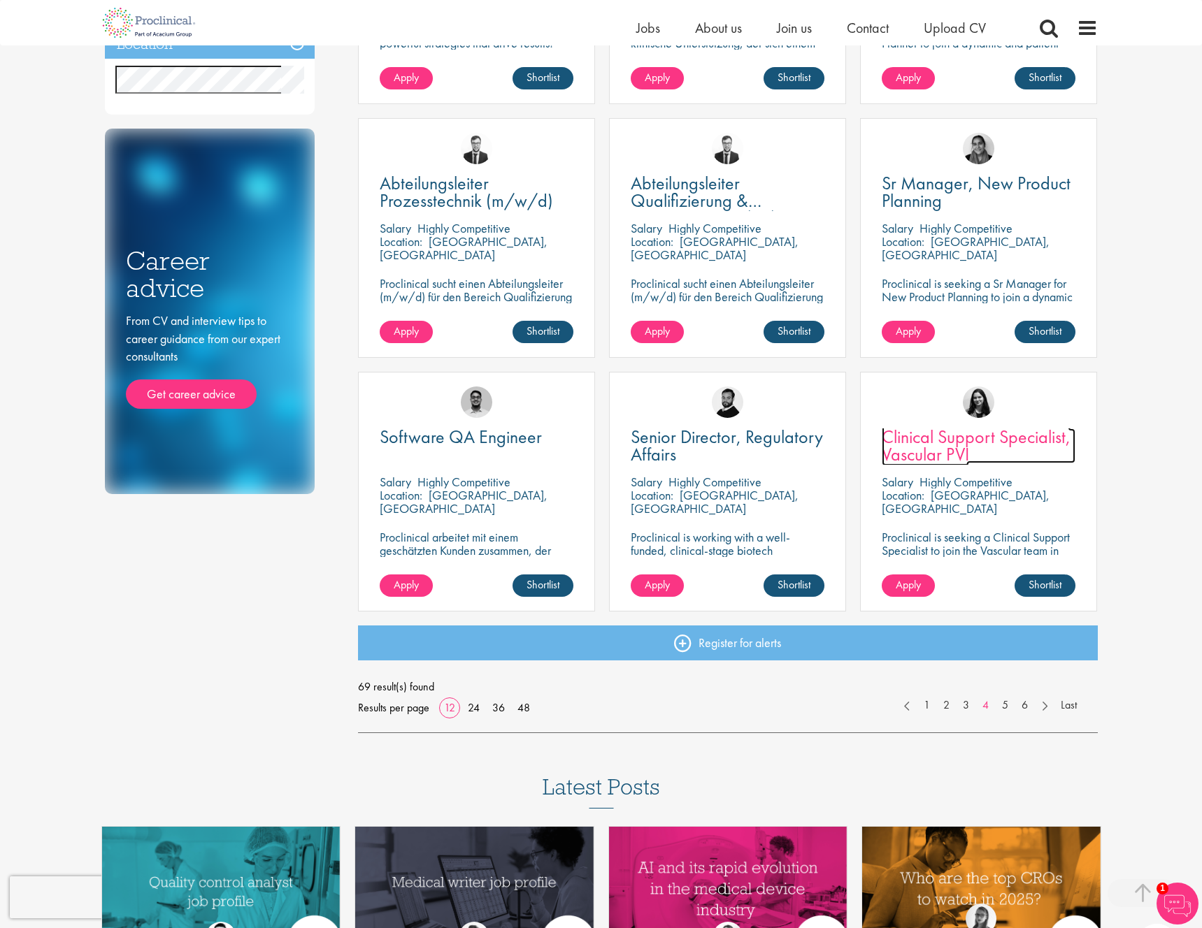
click at [953, 457] on span "Clinical Support Specialist, Vascular PVI" at bounding box center [975, 445] width 189 height 41
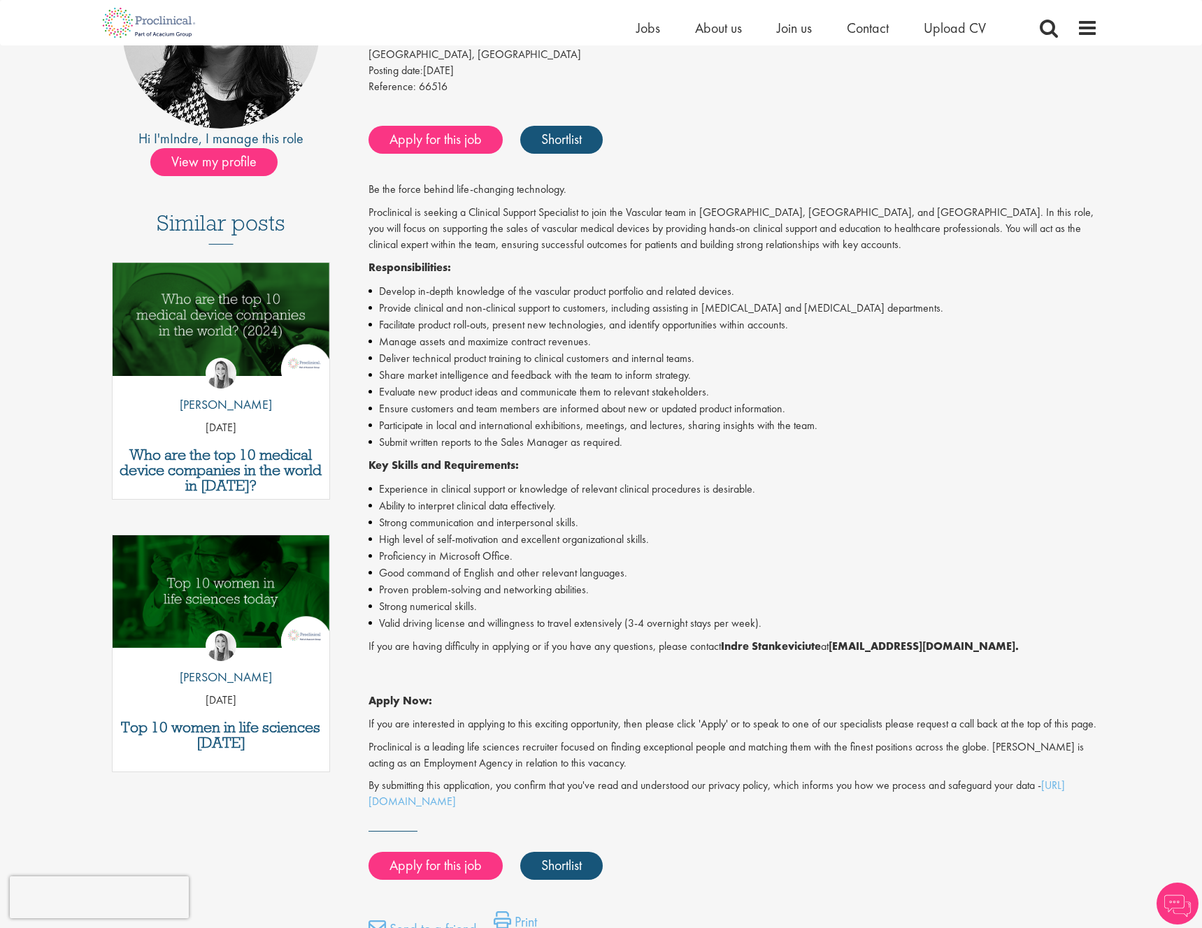
scroll to position [243, 0]
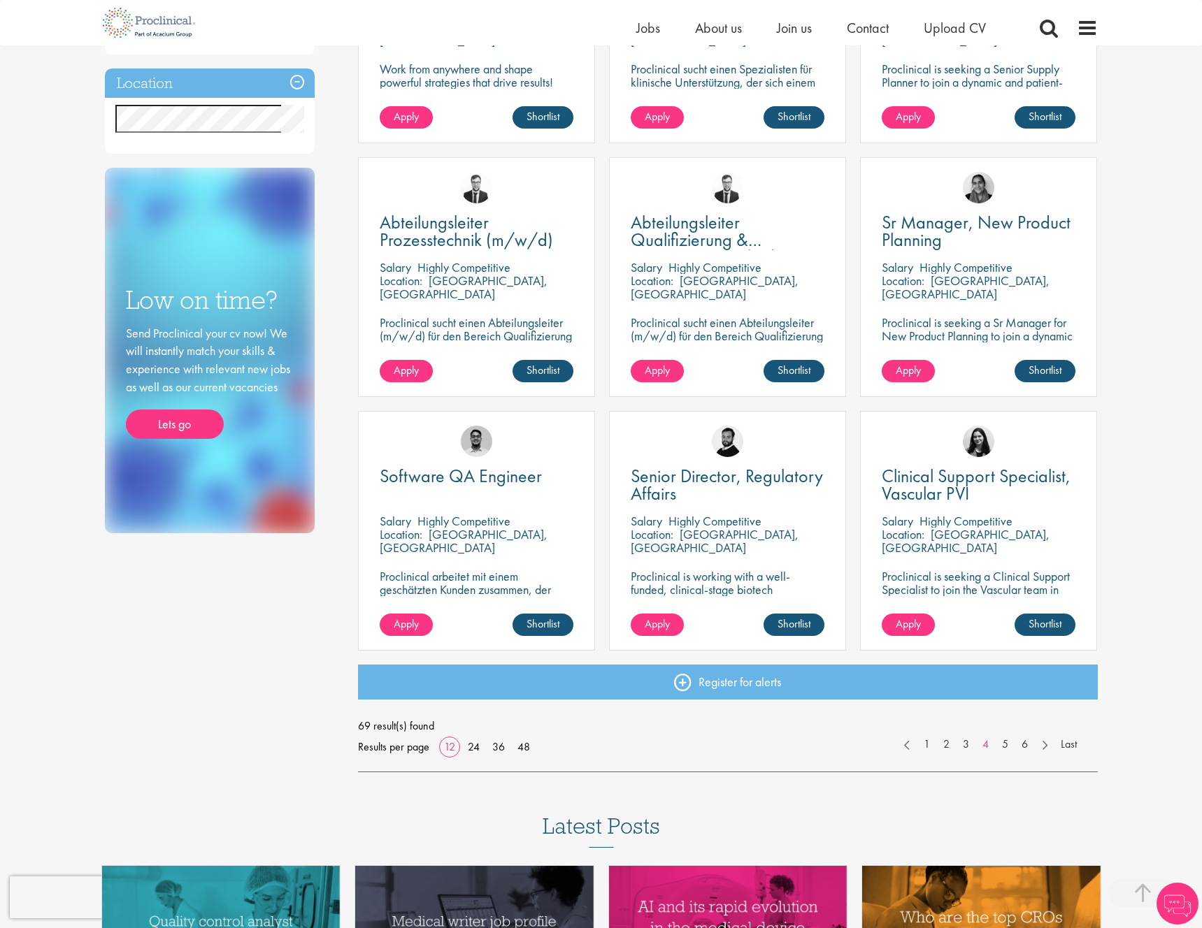
scroll to position [668, 0]
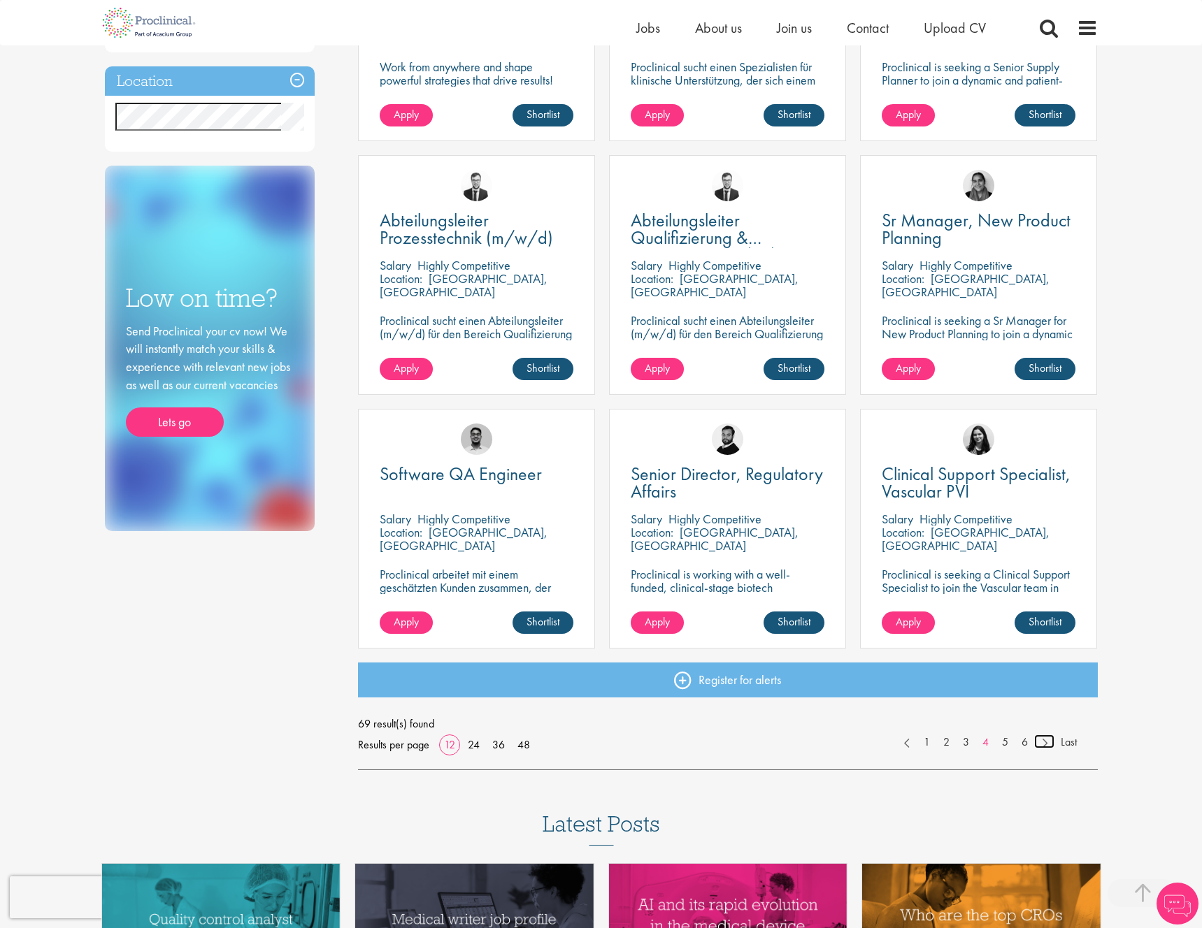
click at [1044, 744] on link at bounding box center [1044, 742] width 20 height 14
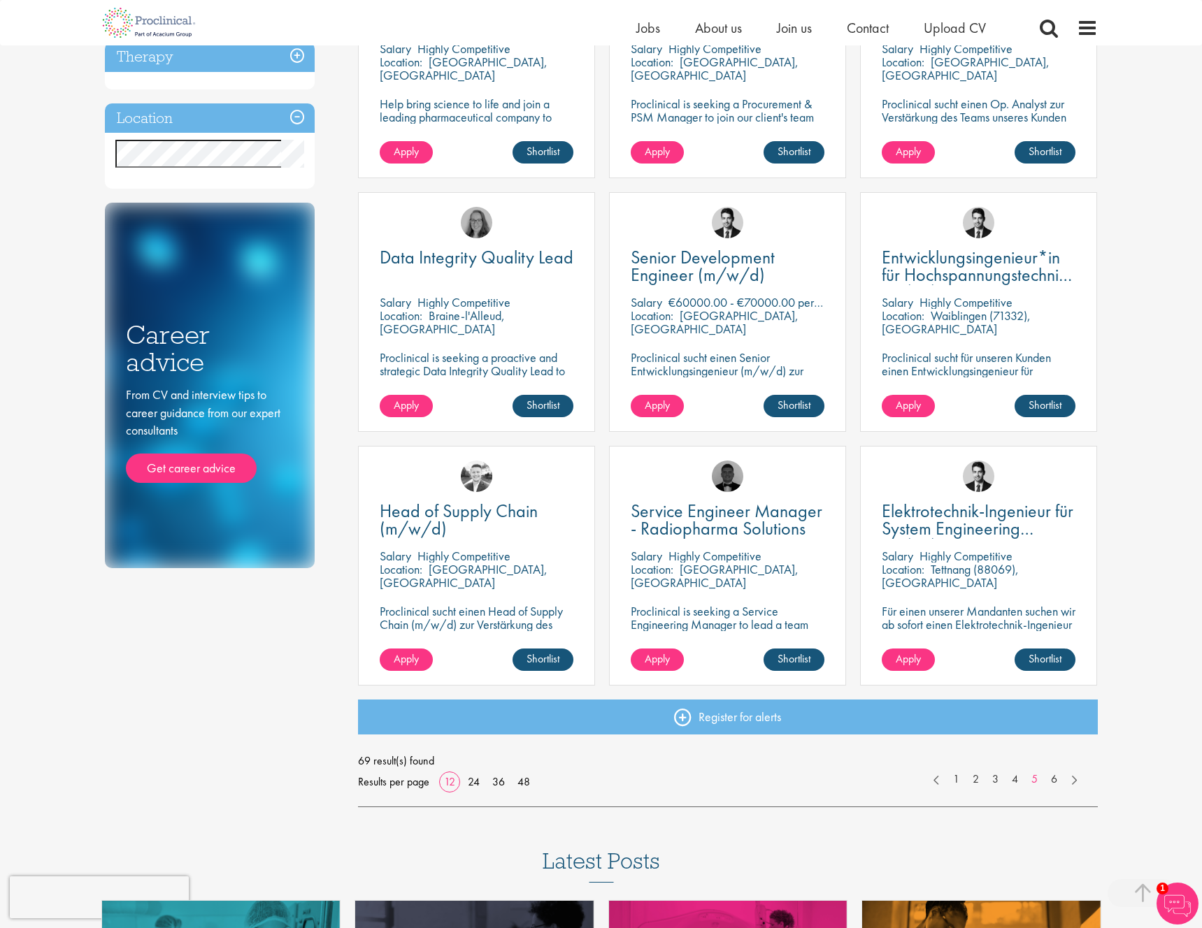
scroll to position [631, 0]
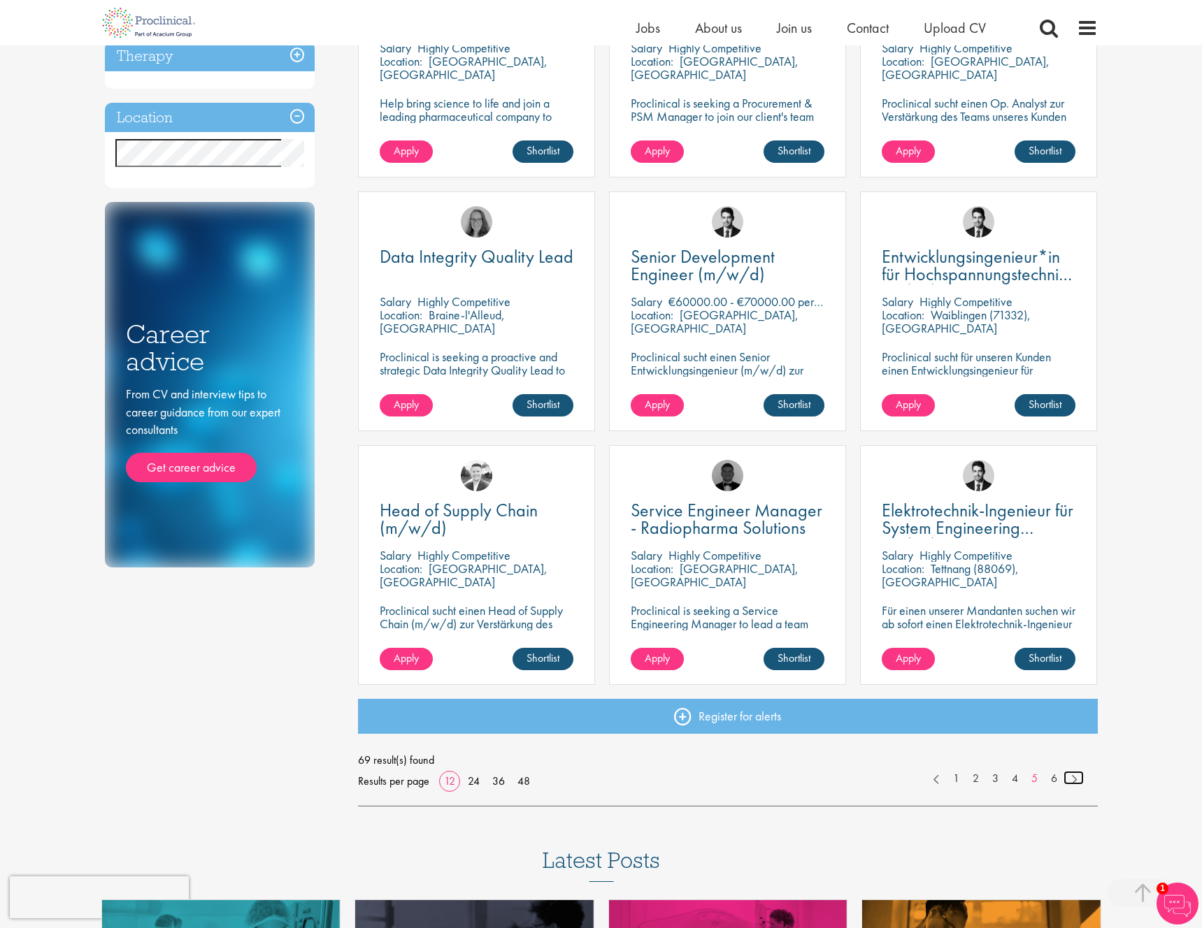
click at [1070, 779] on link at bounding box center [1073, 778] width 20 height 14
